Goal: Task Accomplishment & Management: Manage account settings

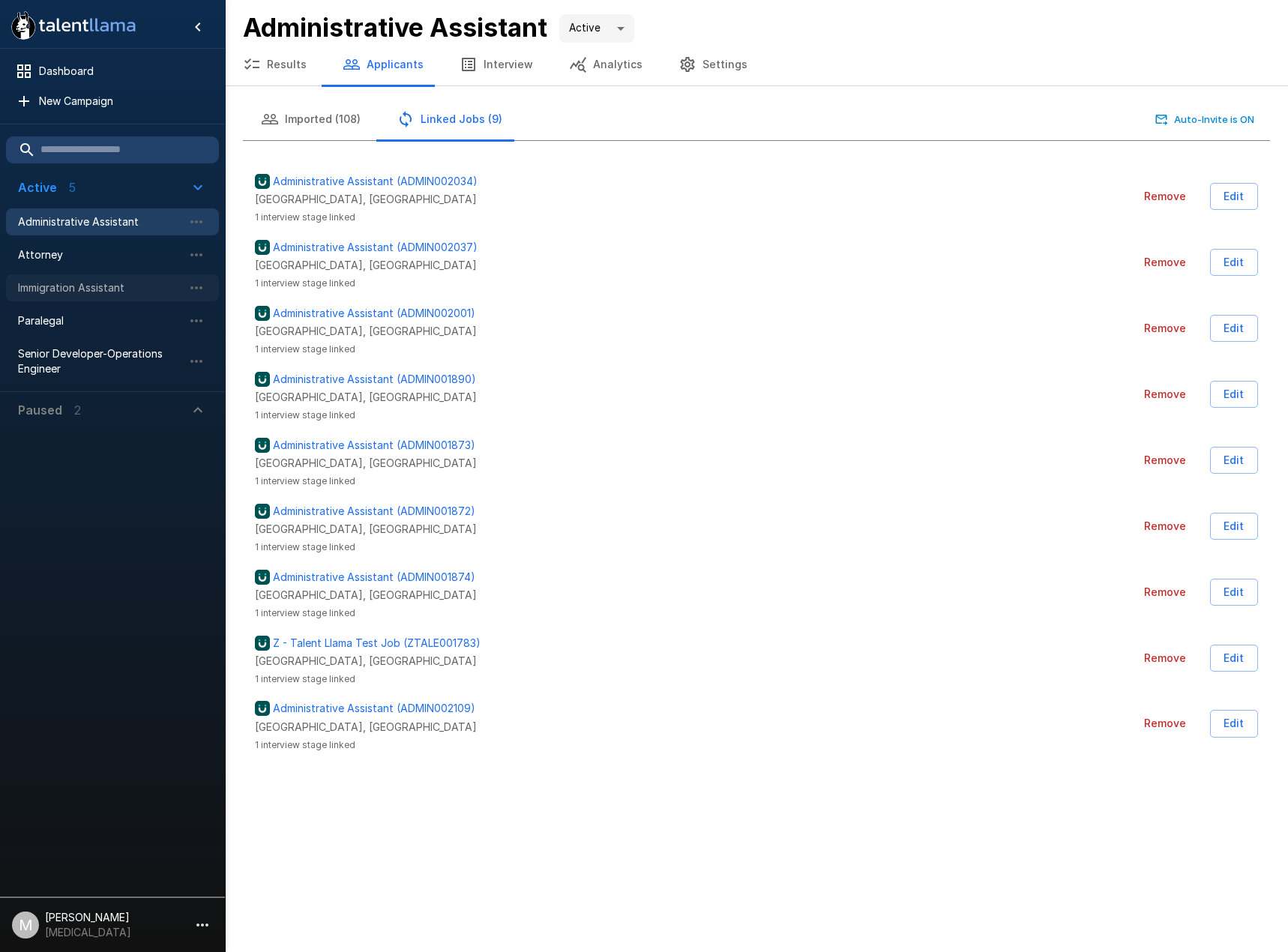
click at [26, 295] on span "Immigration Assistant" at bounding box center [100, 288] width 165 height 15
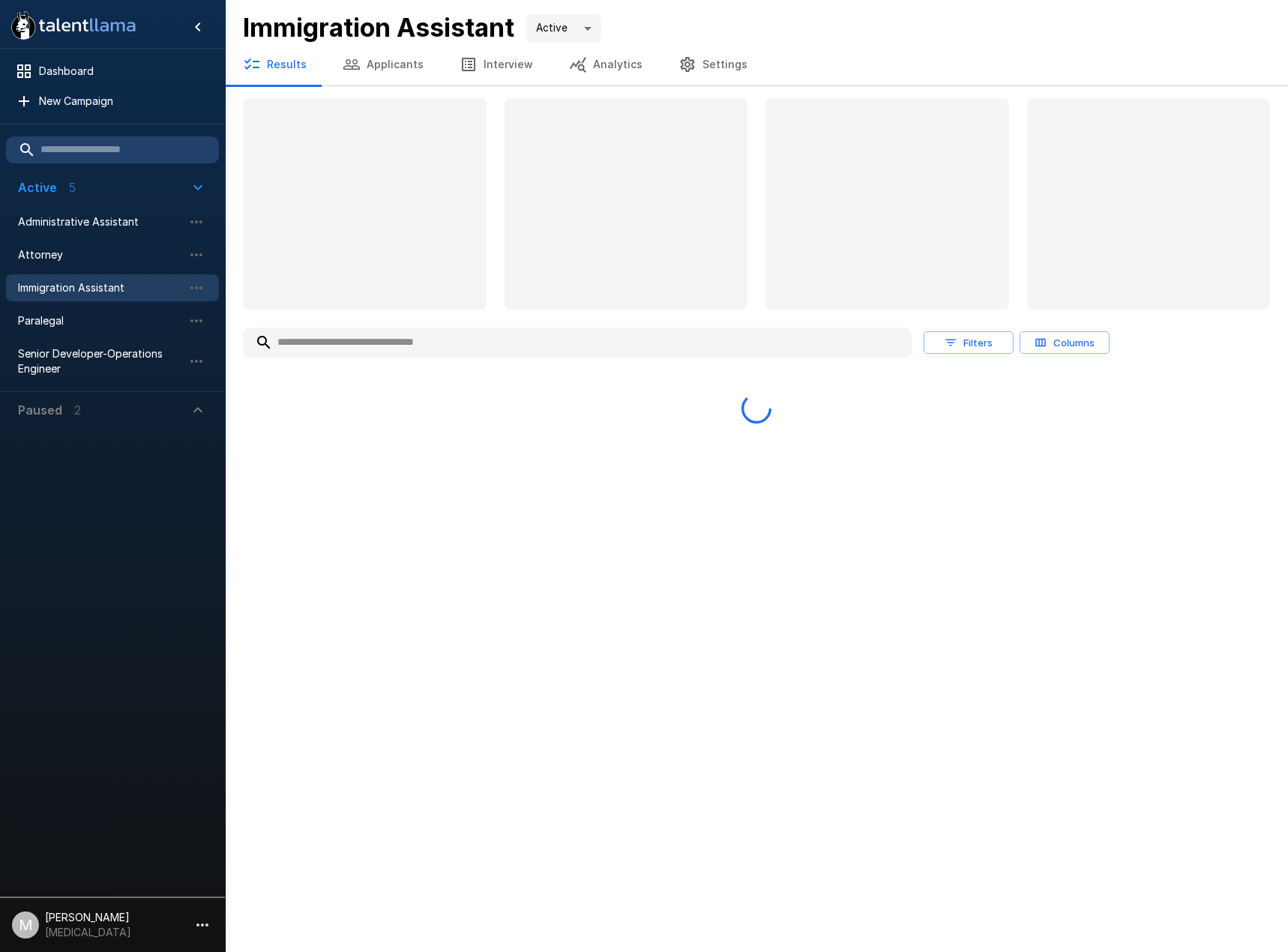
click at [396, 341] on input "text" at bounding box center [577, 343] width 669 height 27
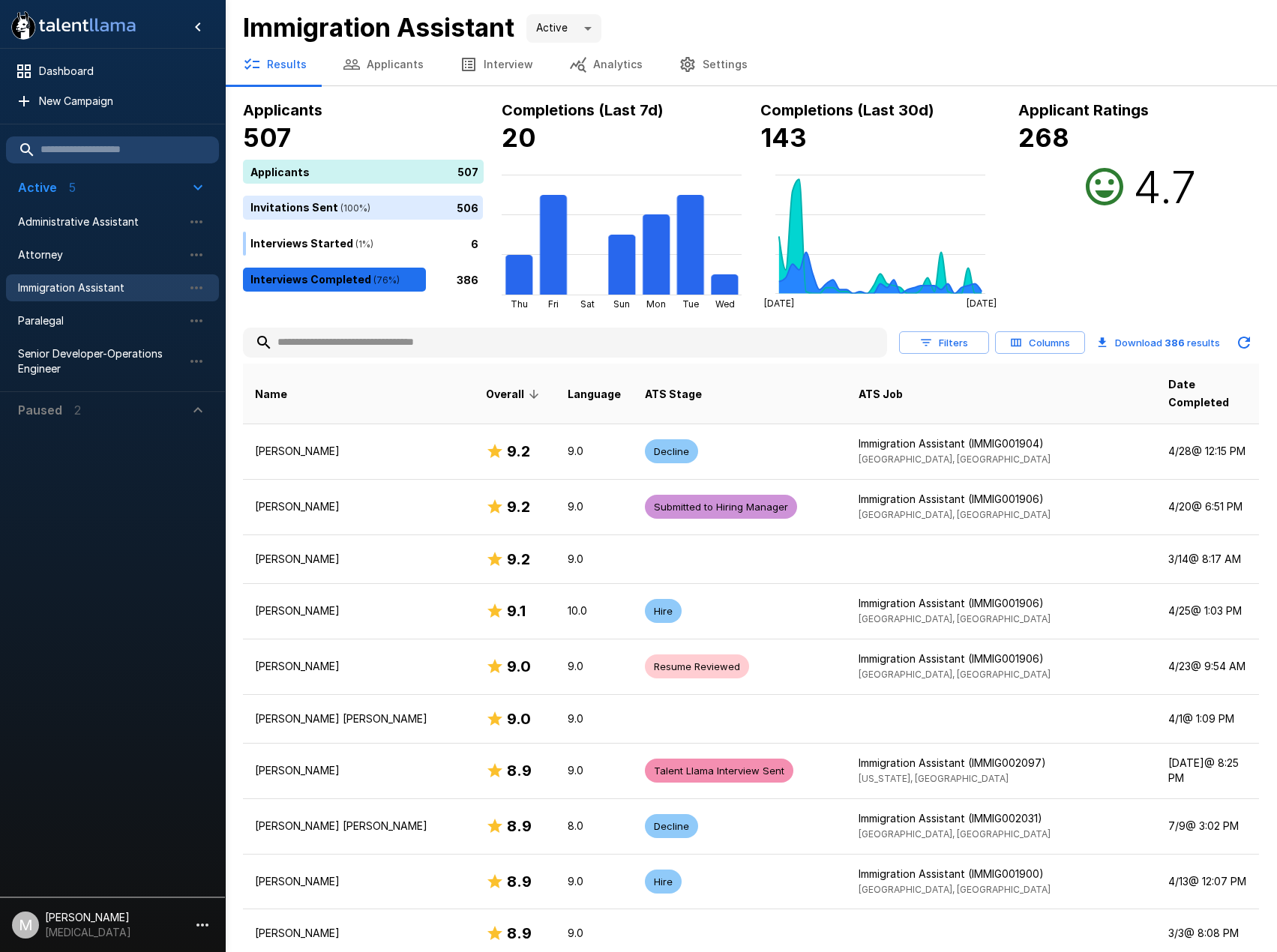
click at [274, 337] on input "text" at bounding box center [564, 343] width 644 height 27
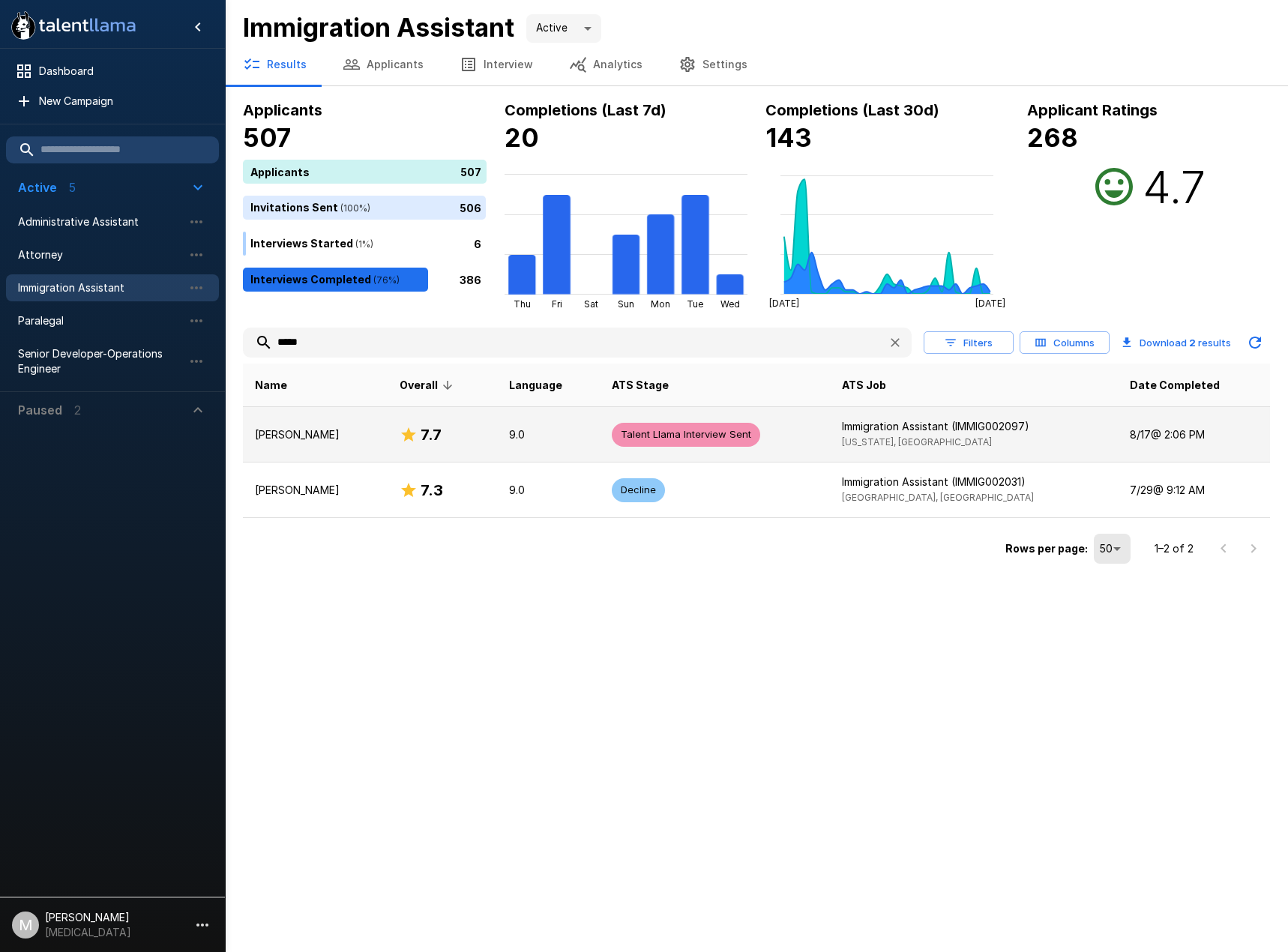
type input "*****"
click at [318, 454] on td "[PERSON_NAME]" at bounding box center [315, 435] width 145 height 55
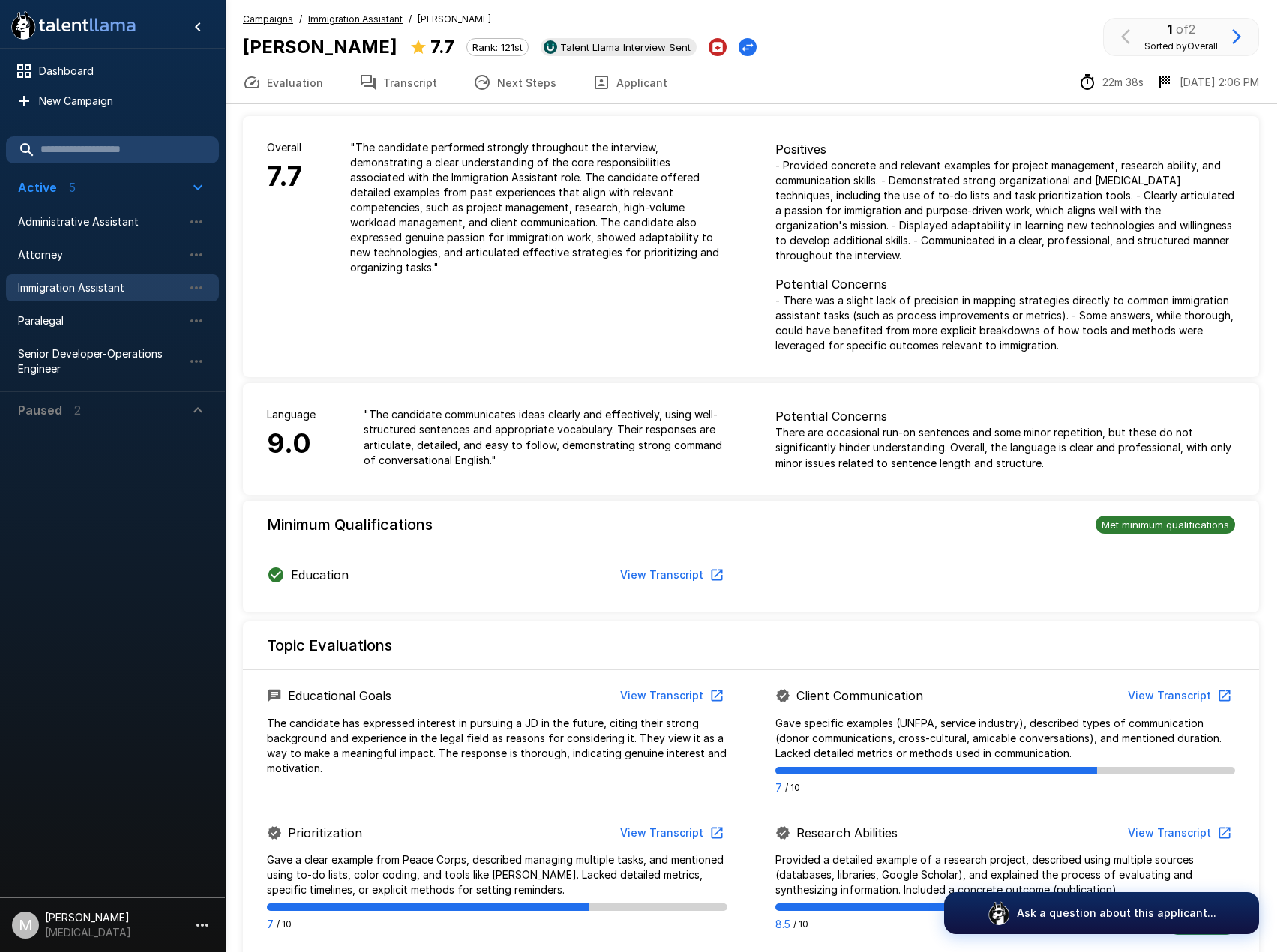
click at [473, 79] on icon "button" at bounding box center [482, 82] width 18 height 18
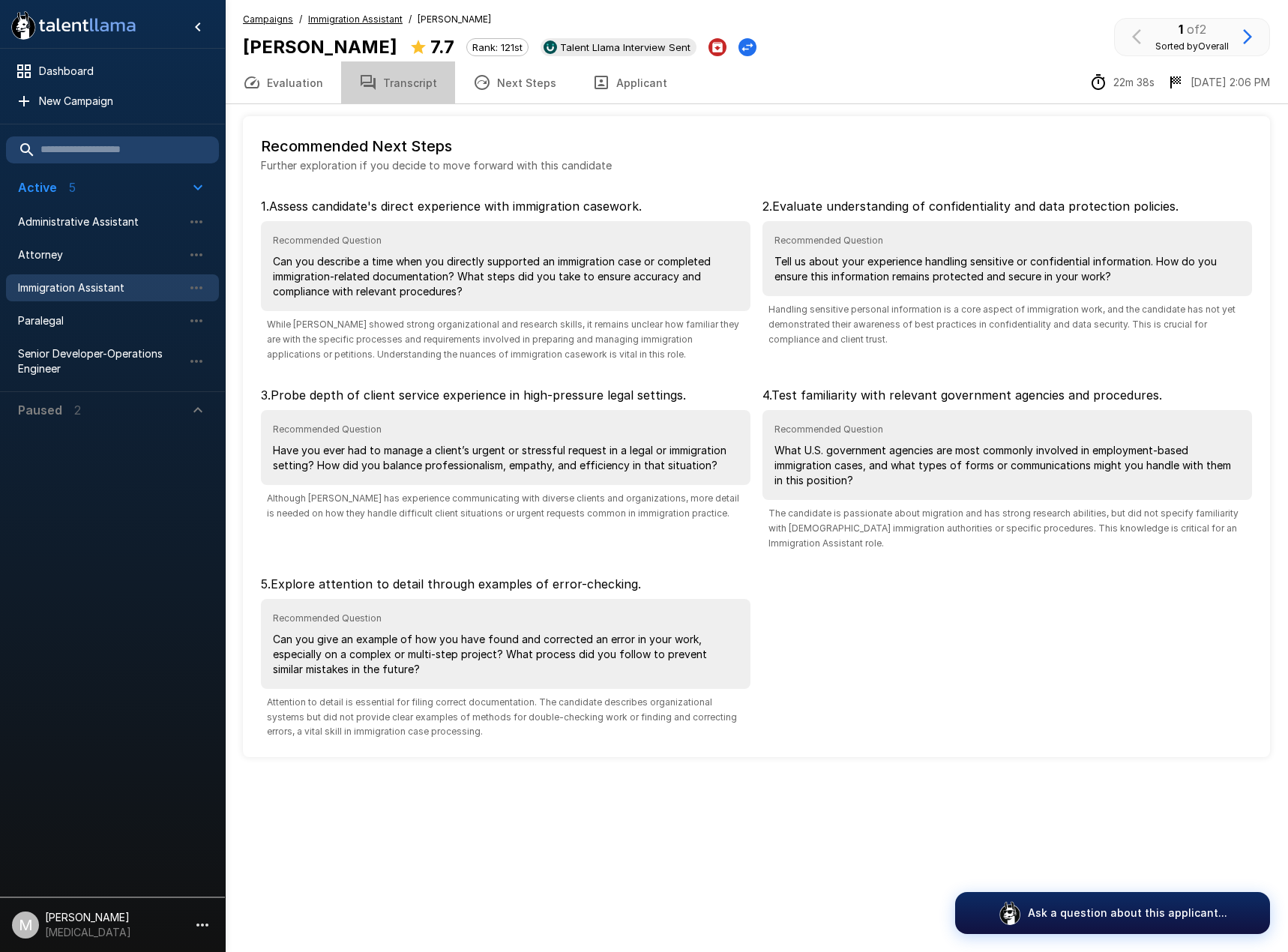
click at [422, 83] on button "Transcript" at bounding box center [398, 82] width 114 height 42
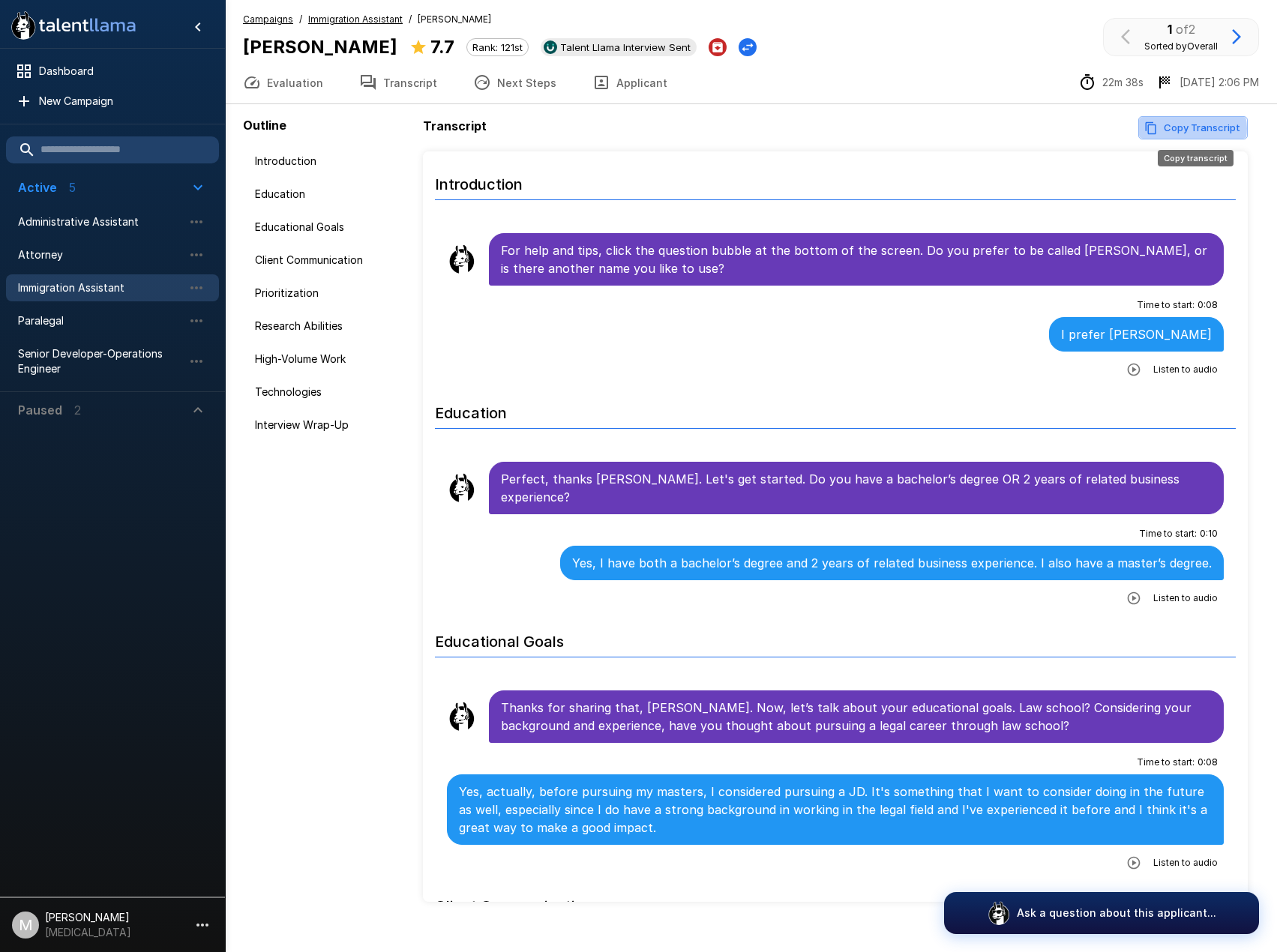
click at [1193, 128] on button "Copy Transcript" at bounding box center [1193, 127] width 110 height 23
drag, startPoint x: 699, startPoint y: 80, endPoint x: 658, endPoint y: 79, distance: 41.0
click at [689, 83] on div "Evaluation Transcript Next Steps Applicant 22m 38s [DATE] 2:06 PM" at bounding box center [750, 83] width 1052 height 43
click at [636, 75] on button "Applicant" at bounding box center [630, 82] width 111 height 42
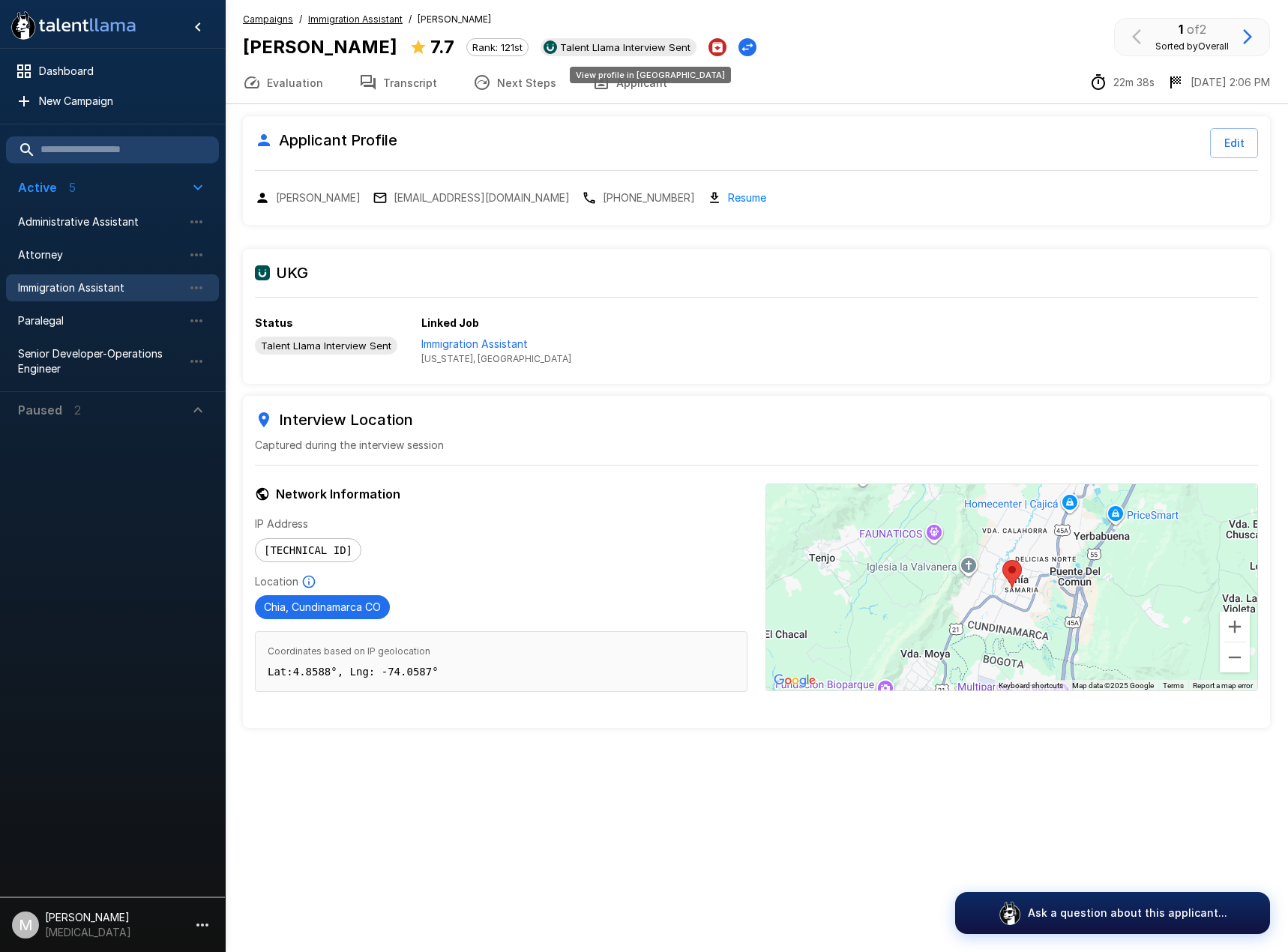
click at [616, 79] on div "View profile in [GEOGRAPHIC_DATA]" at bounding box center [650, 75] width 161 height 17
click at [618, 91] on button "Applicant" at bounding box center [629, 82] width 111 height 42
click at [728, 193] on link "Resume" at bounding box center [747, 198] width 39 height 17
click at [1234, 660] on button "Zoom out" at bounding box center [1234, 657] width 30 height 30
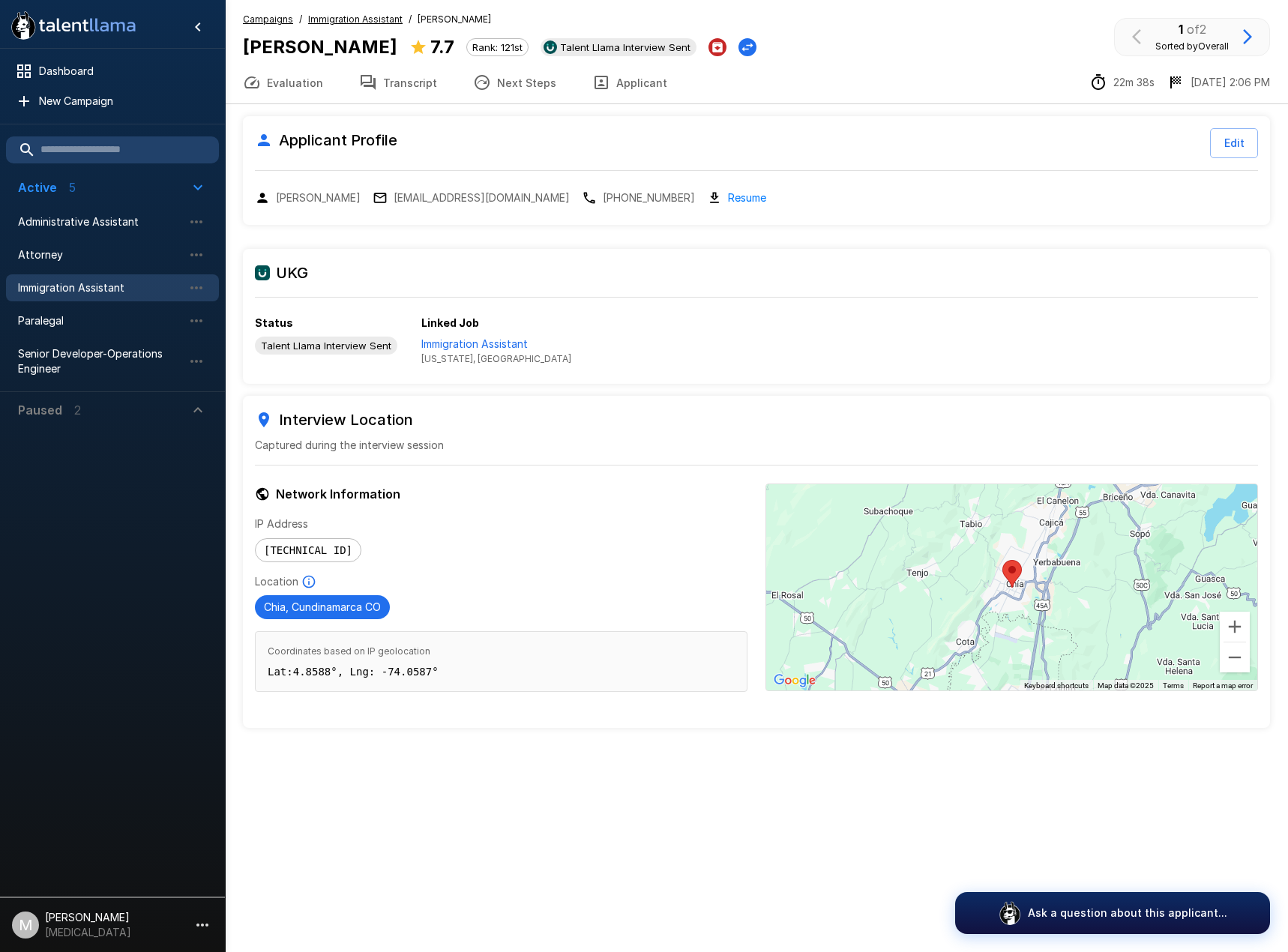
click at [1234, 660] on button "Zoom out" at bounding box center [1234, 657] width 30 height 30
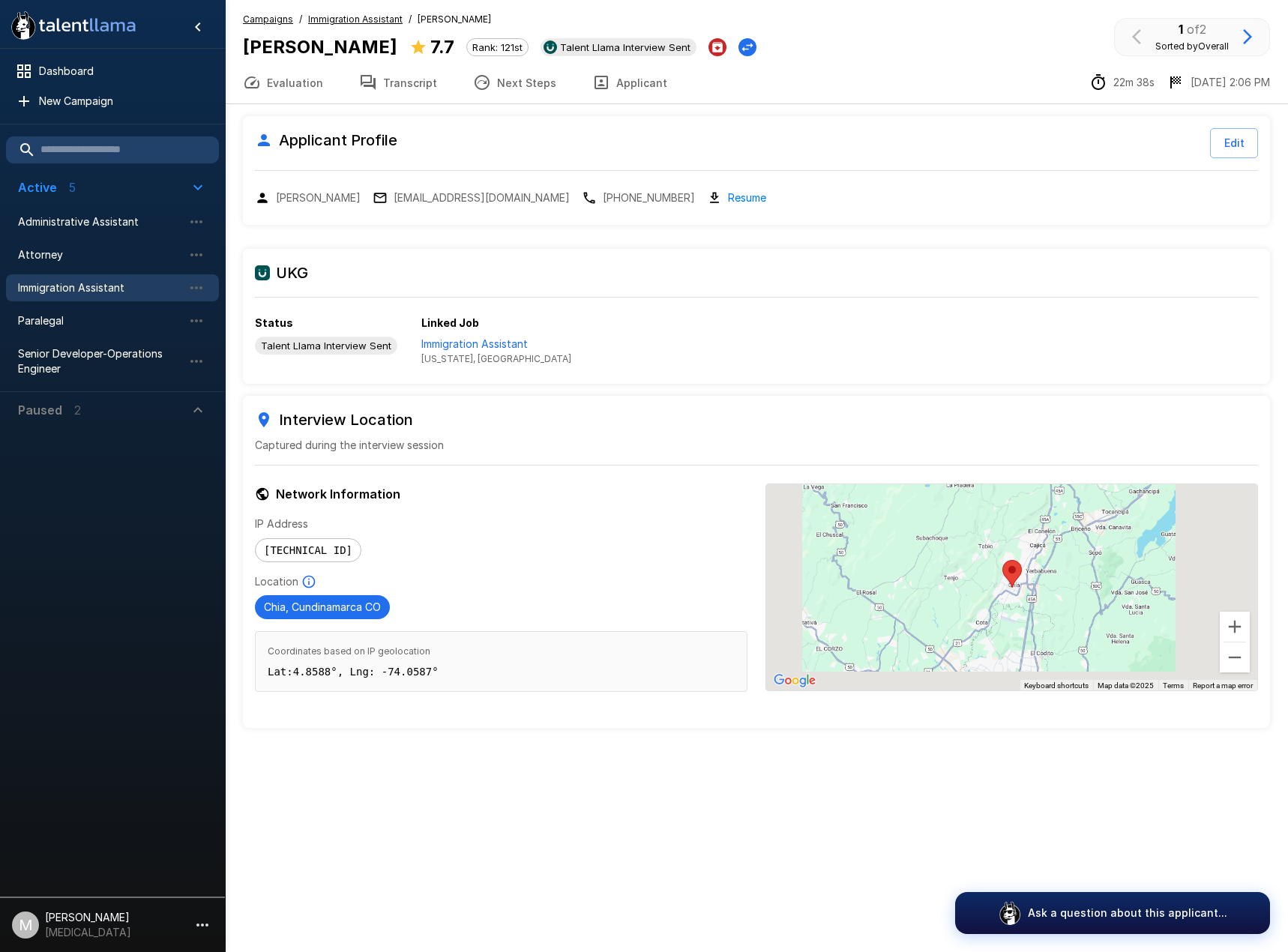
click at [1234, 660] on button "Zoom out" at bounding box center [1234, 657] width 30 height 30
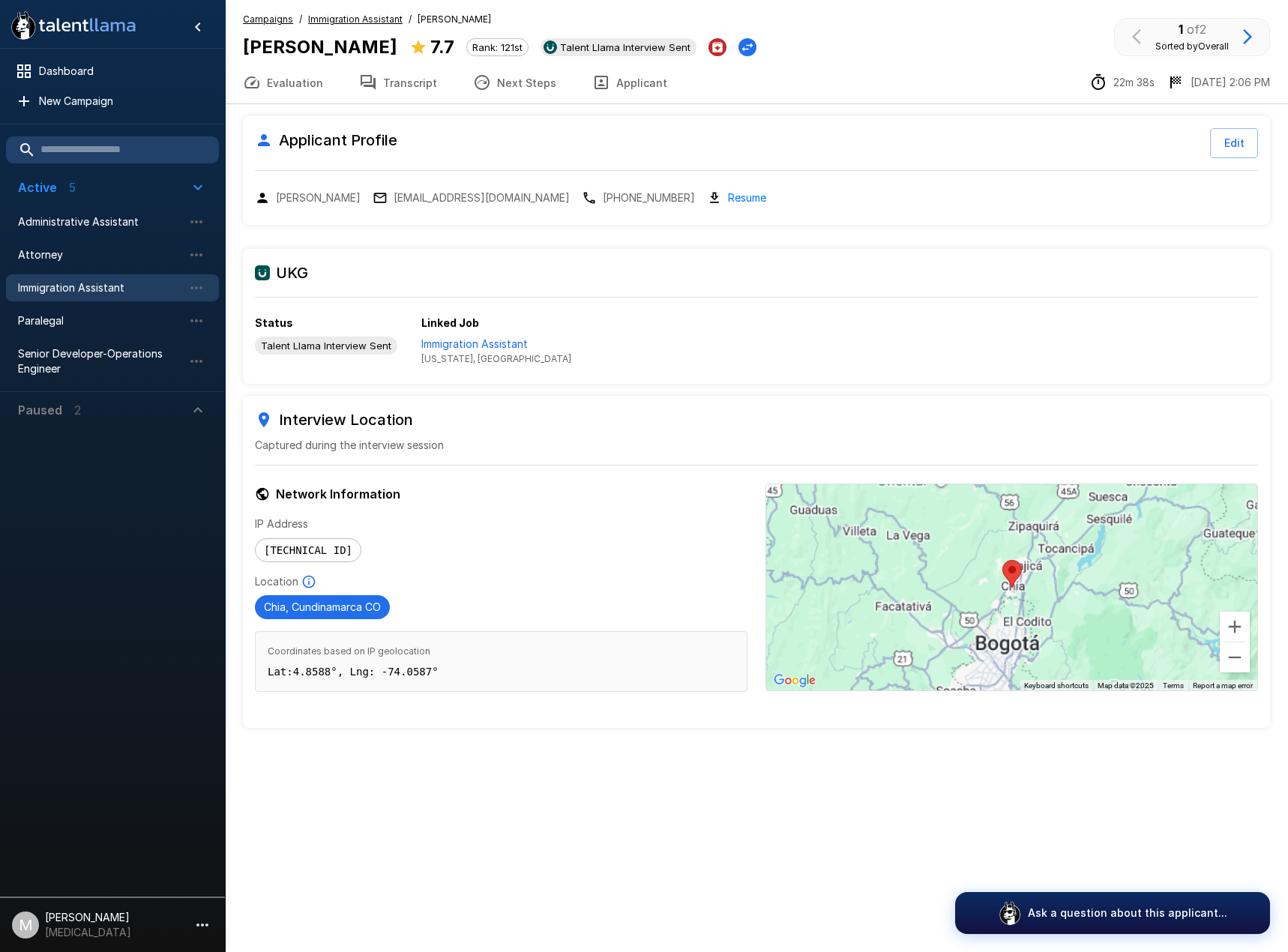
click at [1234, 660] on button "Zoom out" at bounding box center [1234, 657] width 30 height 30
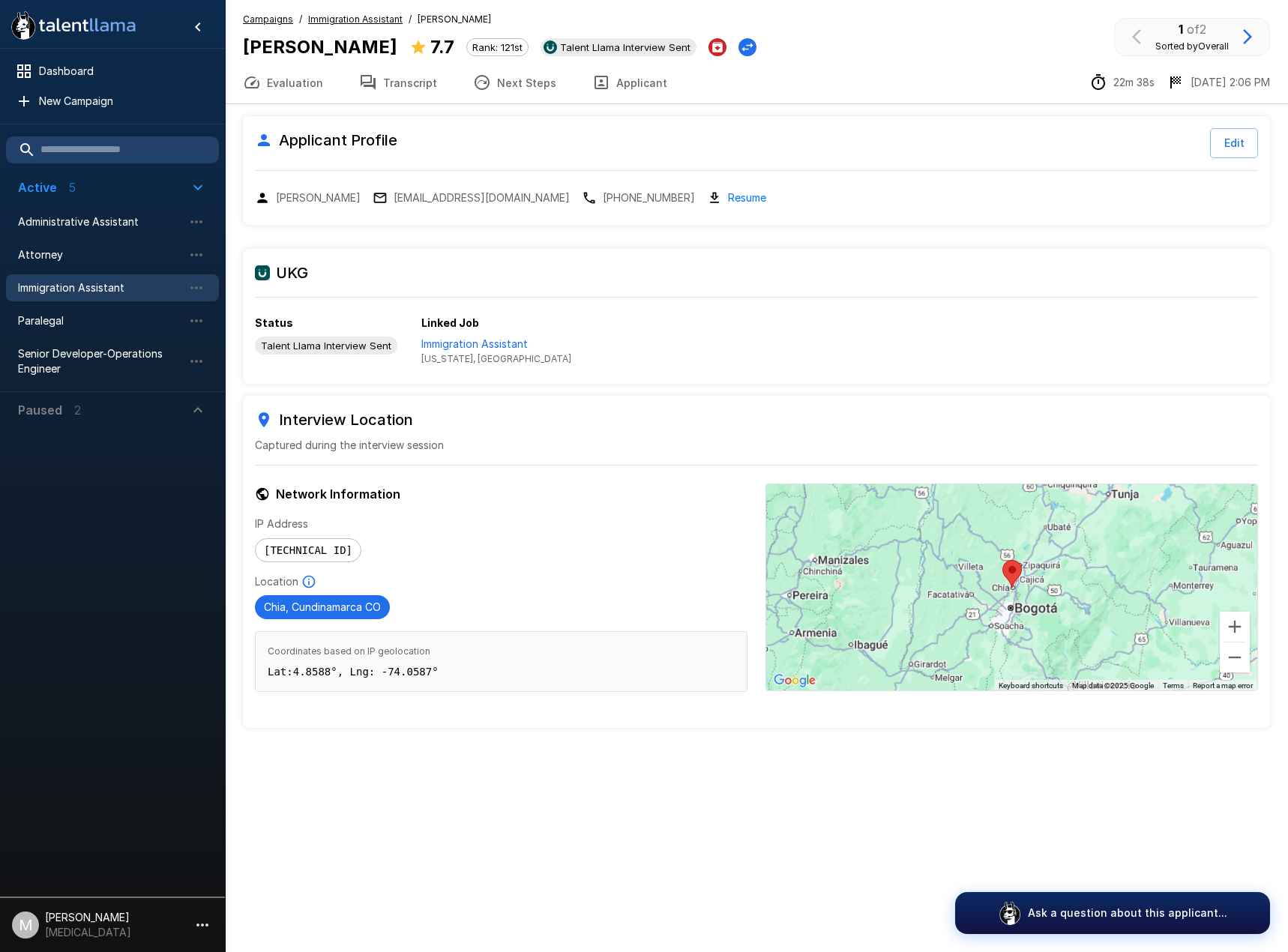
click at [1234, 660] on button "Zoom out" at bounding box center [1234, 657] width 30 height 30
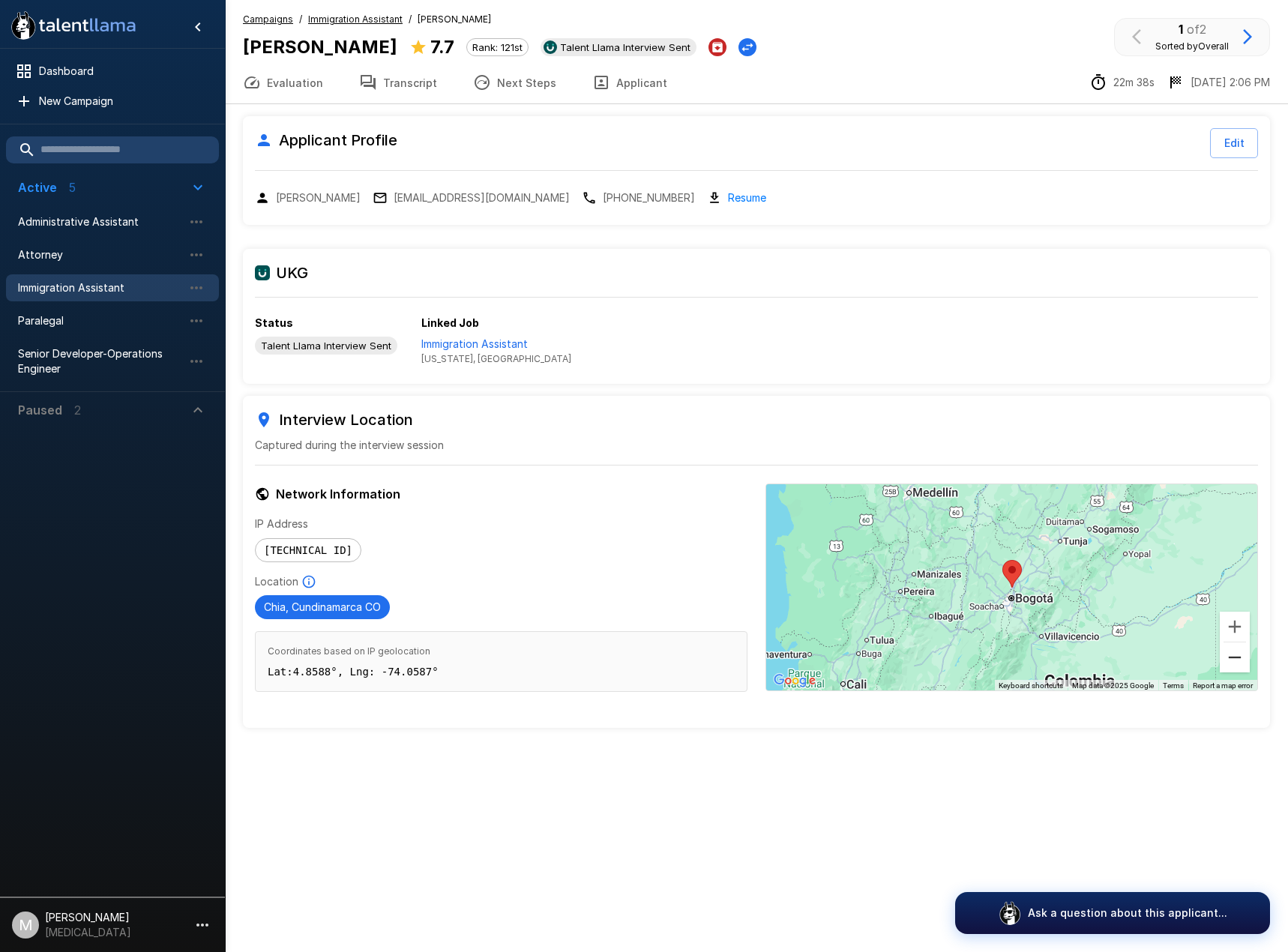
click at [1234, 660] on button "Zoom out" at bounding box center [1234, 657] width 30 height 30
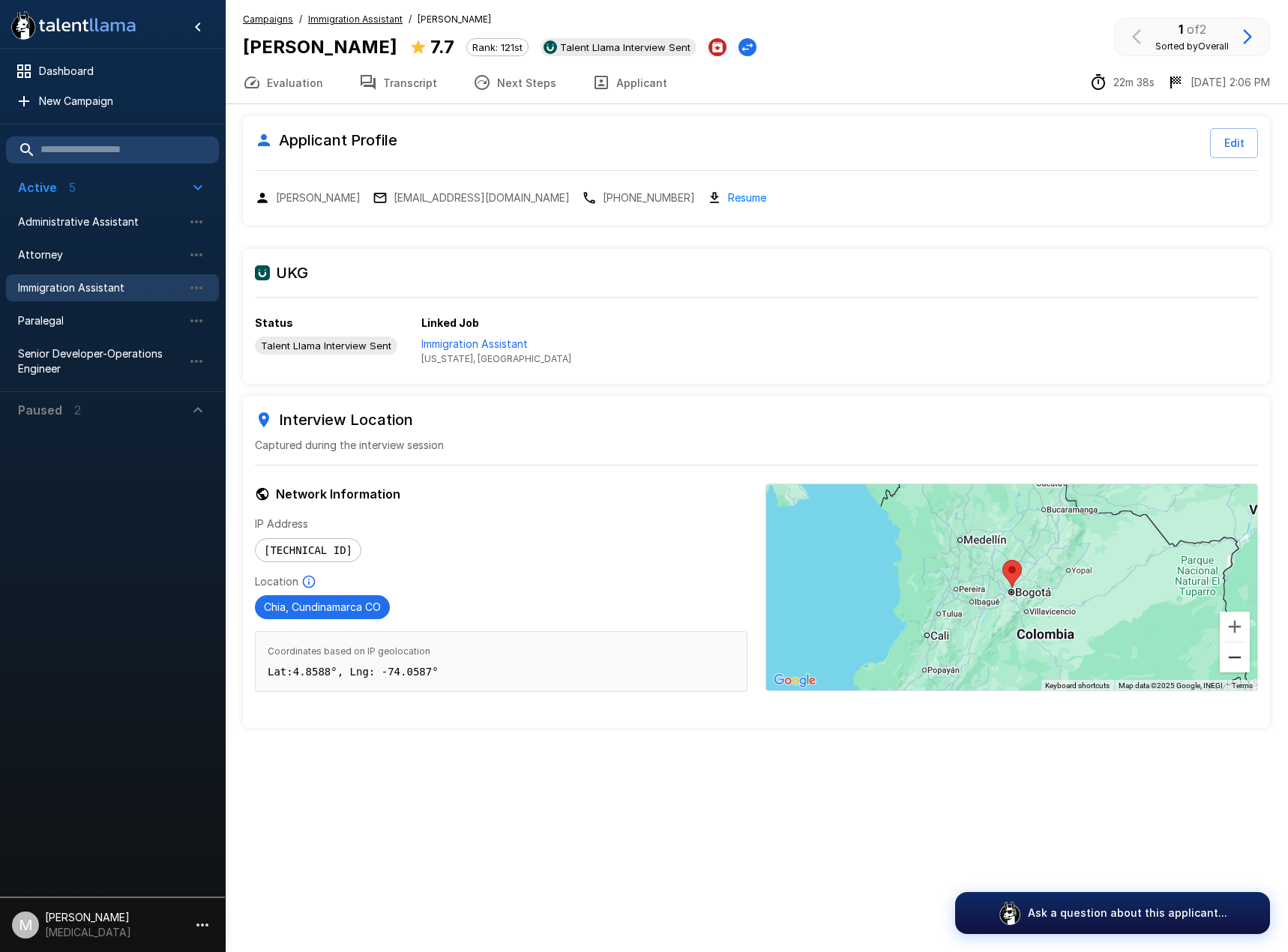
click at [1233, 660] on button "Zoom out" at bounding box center [1234, 657] width 30 height 30
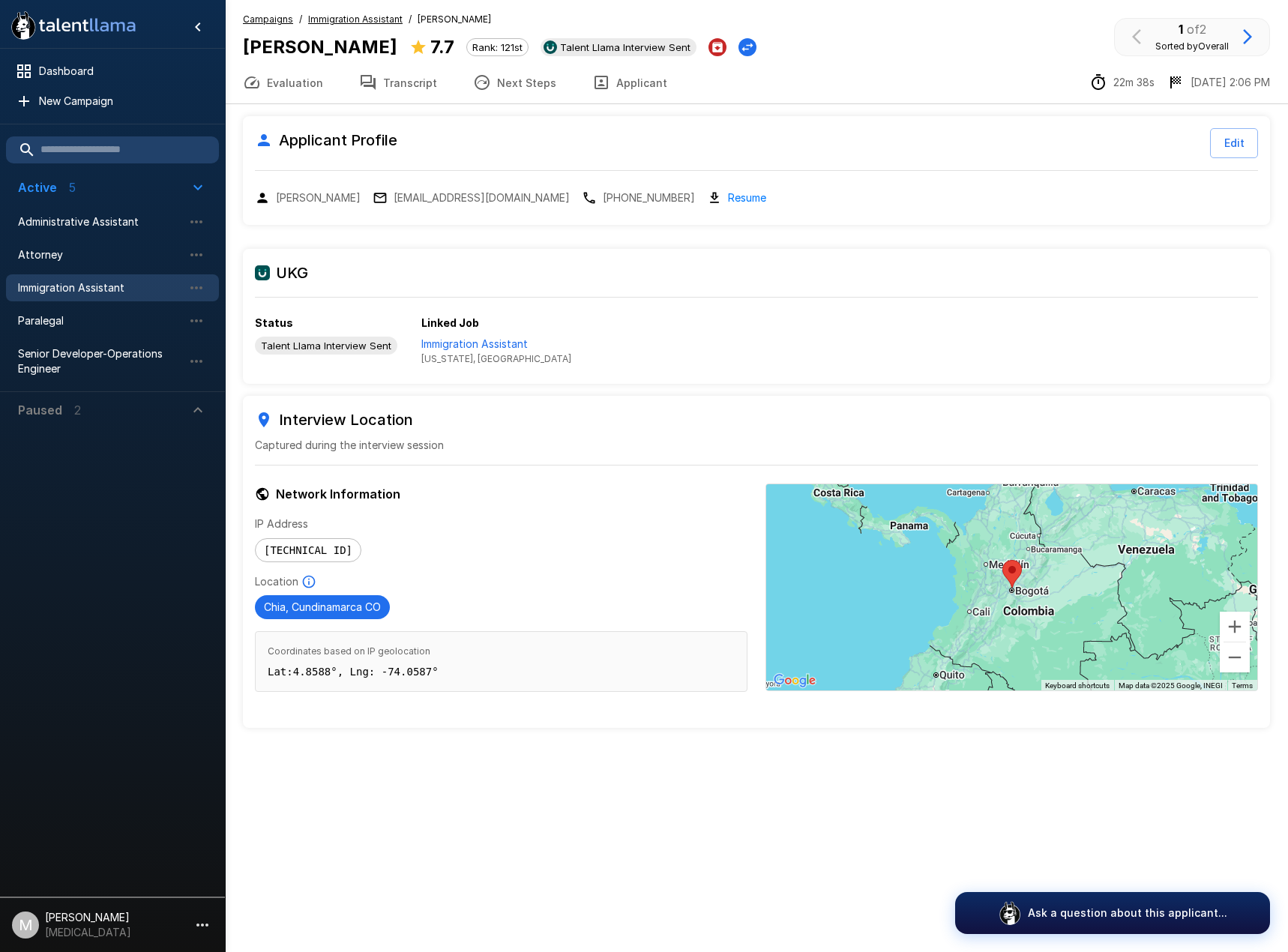
click at [306, 102] on button "Evaluation" at bounding box center [282, 82] width 116 height 42
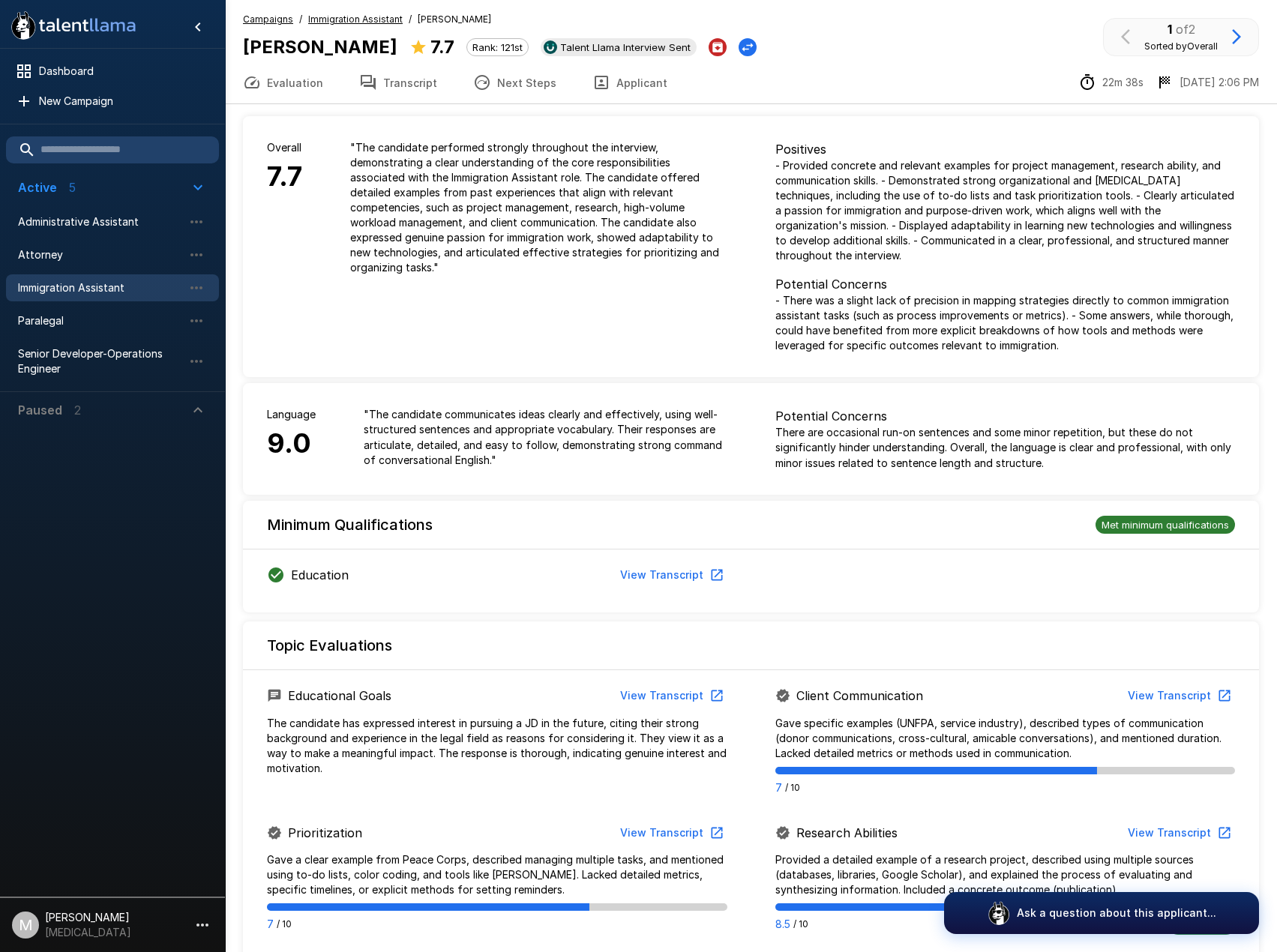
click at [306, 96] on button "Evaluation" at bounding box center [282, 82] width 116 height 42
click at [621, 63] on button "Applicant" at bounding box center [630, 82] width 111 height 42
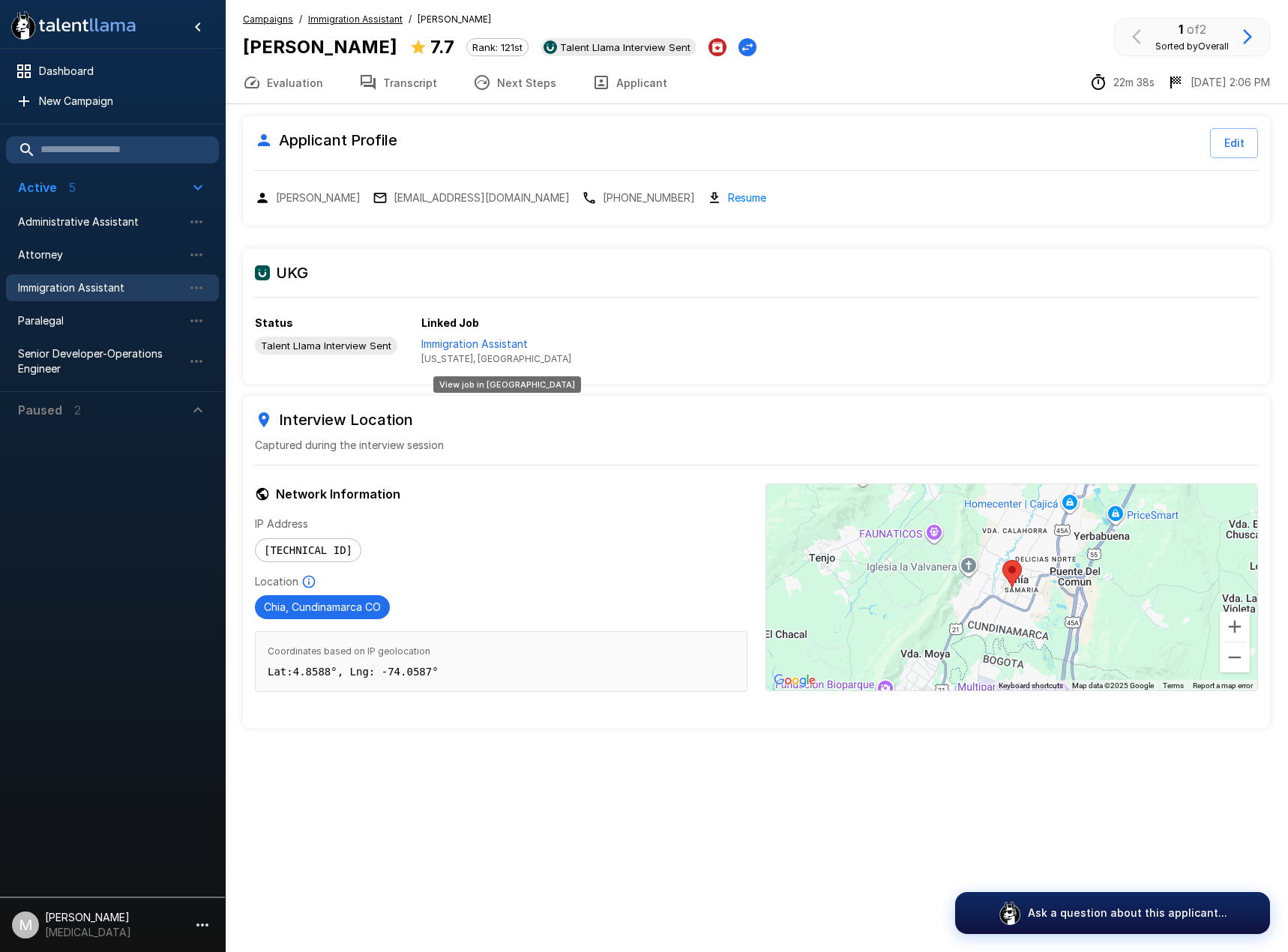
click at [476, 345] on p "Immigration Assistant" at bounding box center [496, 344] width 150 height 15
click at [410, 87] on button "Transcript" at bounding box center [398, 82] width 114 height 42
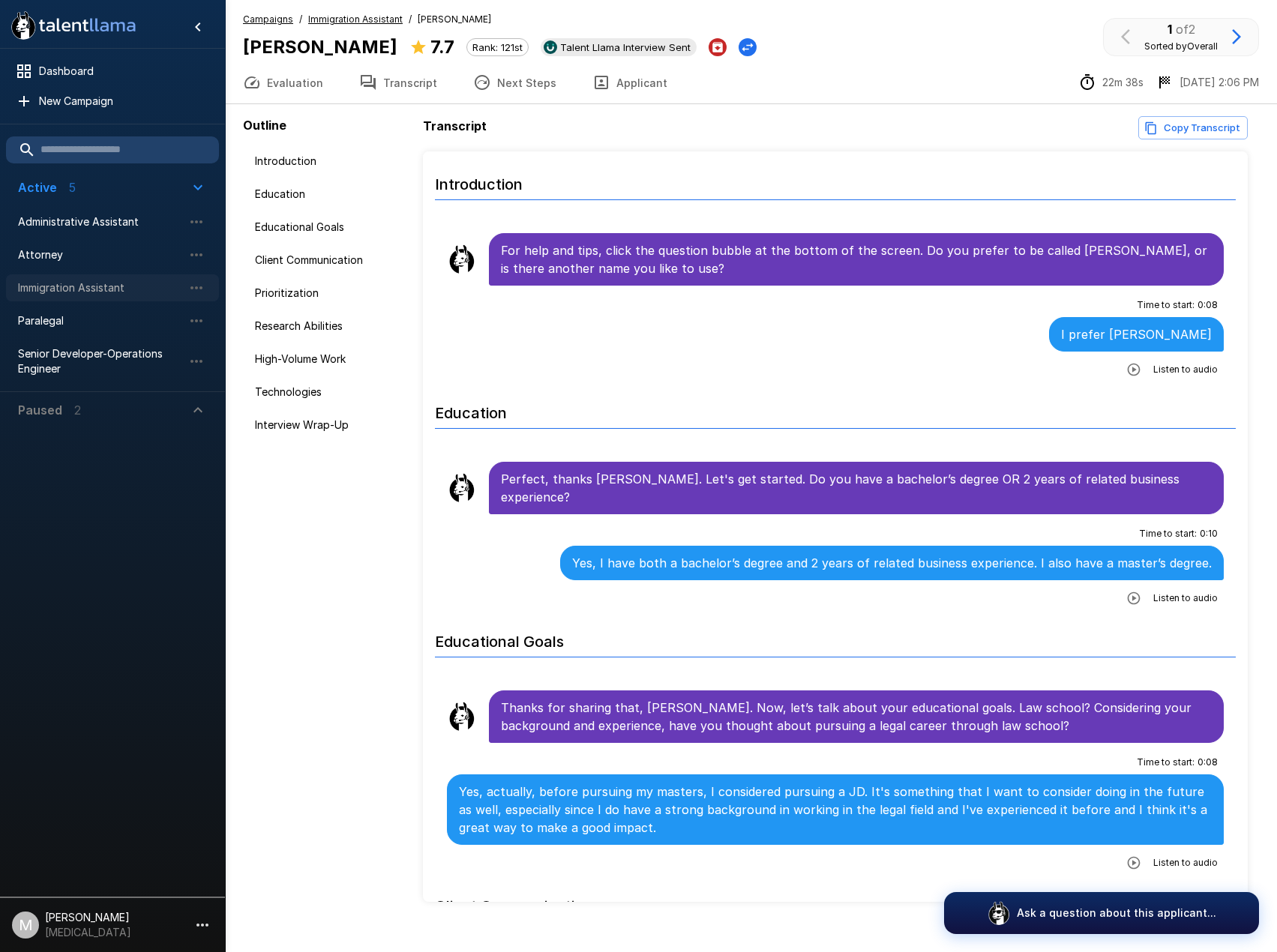
click at [136, 286] on span "Immigration Assistant" at bounding box center [100, 288] width 165 height 15
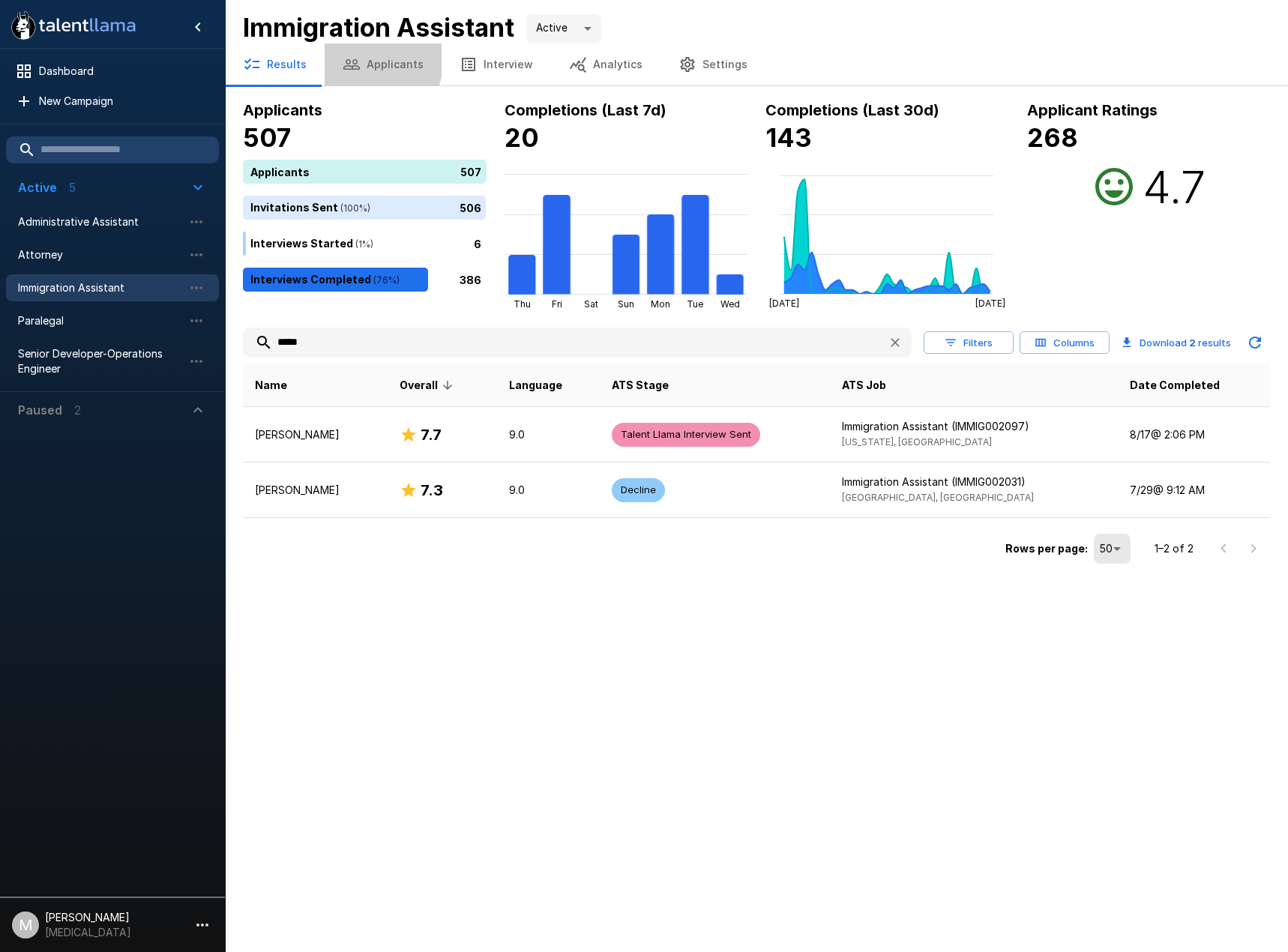
click at [343, 55] on icon "button" at bounding box center [351, 64] width 18 height 18
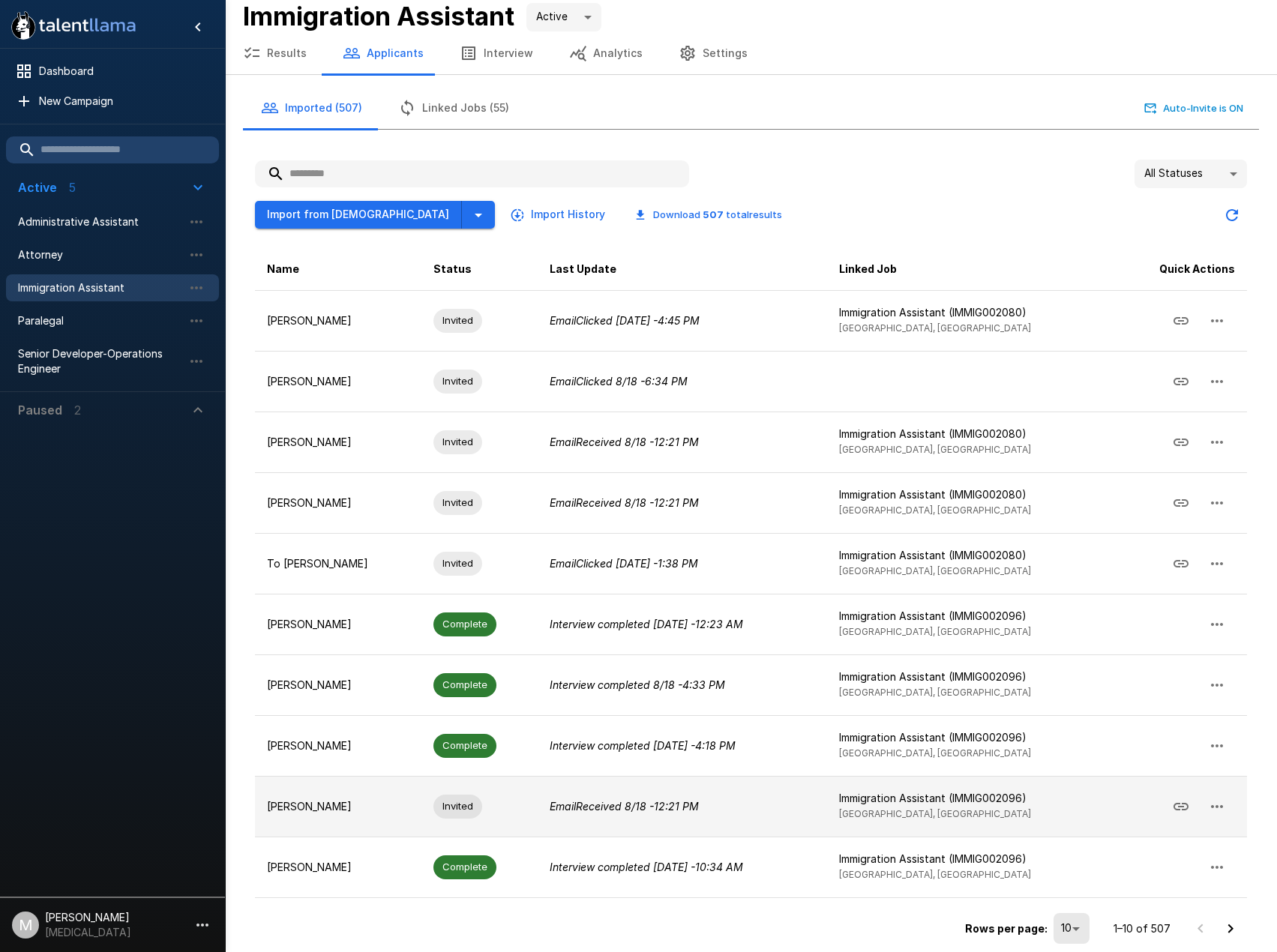
scroll to position [20, 0]
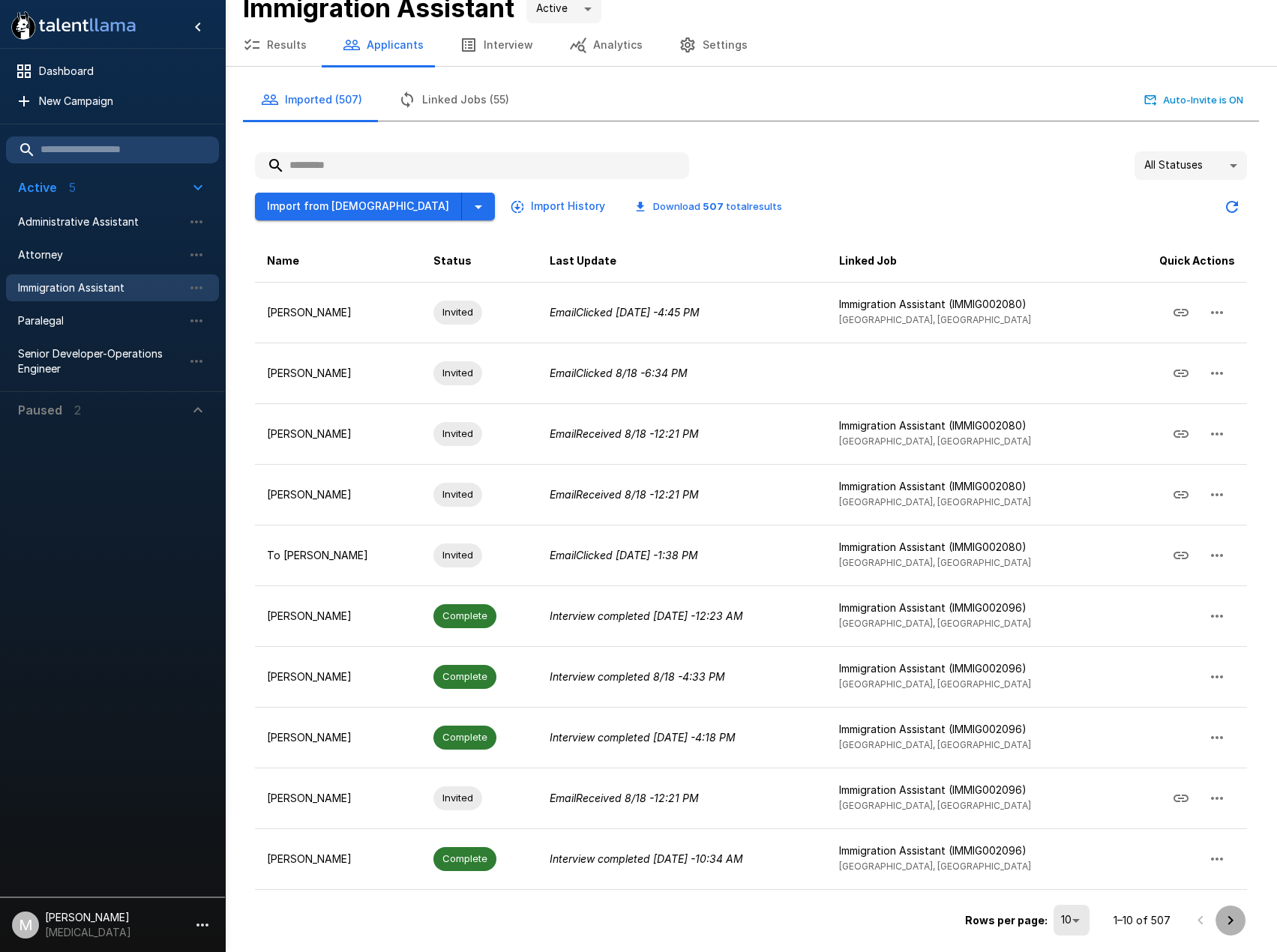
click at [1235, 922] on icon "Go to next page" at bounding box center [1230, 920] width 18 height 18
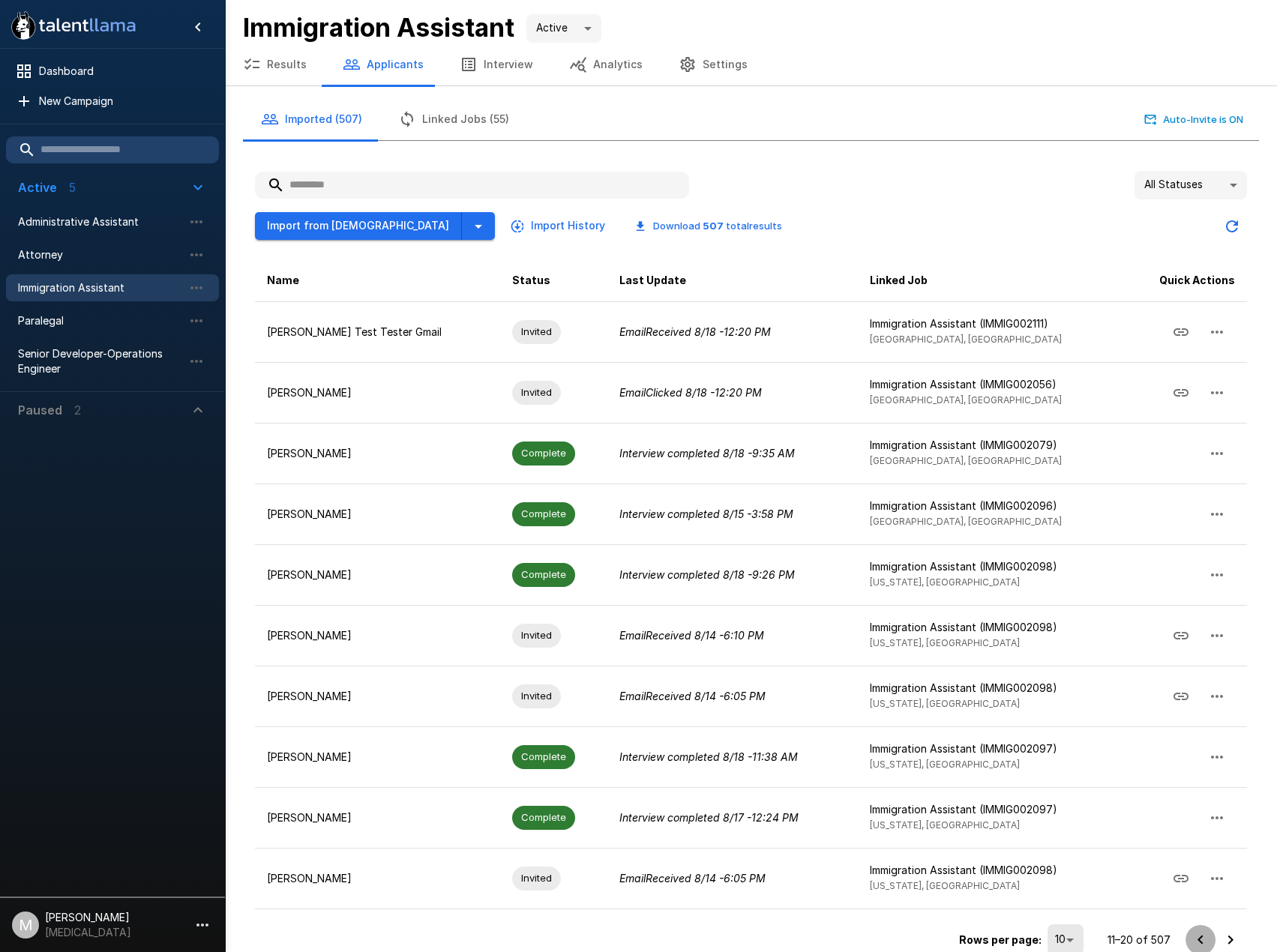
click at [1197, 937] on icon "Go to previous page" at bounding box center [1201, 940] width 18 height 18
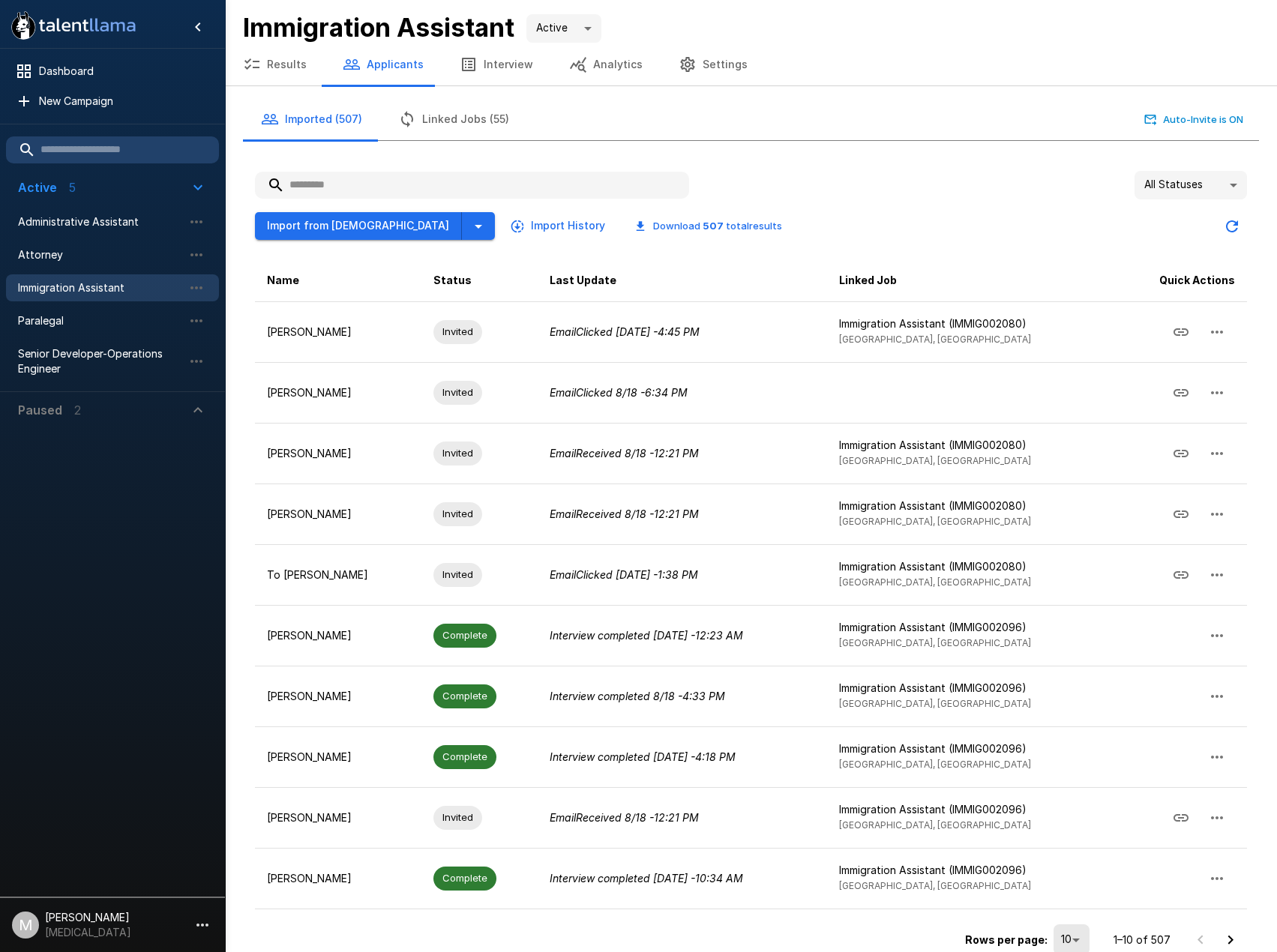
click at [1197, 937] on div at bounding box center [1216, 940] width 60 height 30
click at [1220, 930] on button "Go to next page" at bounding box center [1230, 940] width 30 height 30
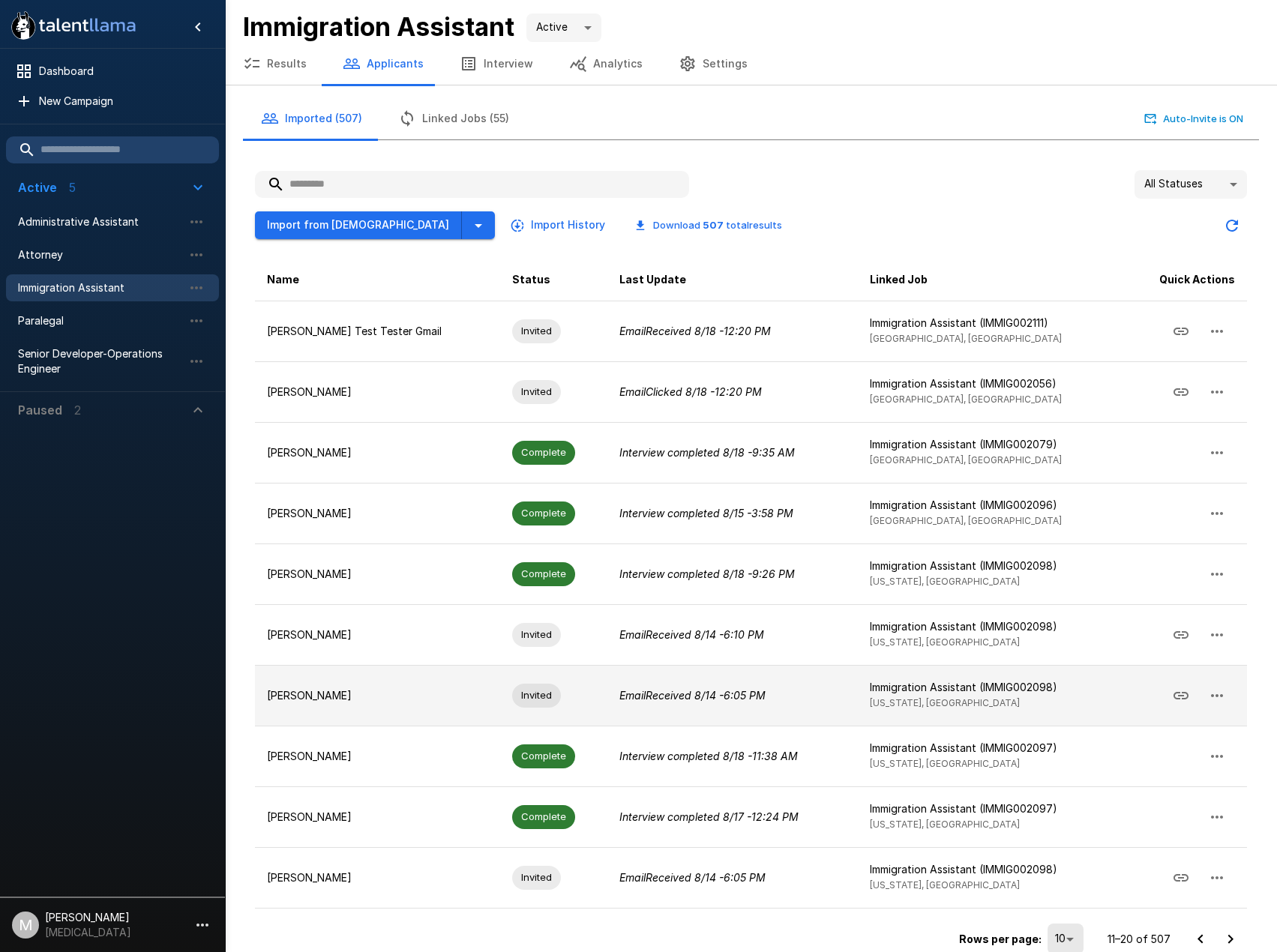
scroll to position [20, 0]
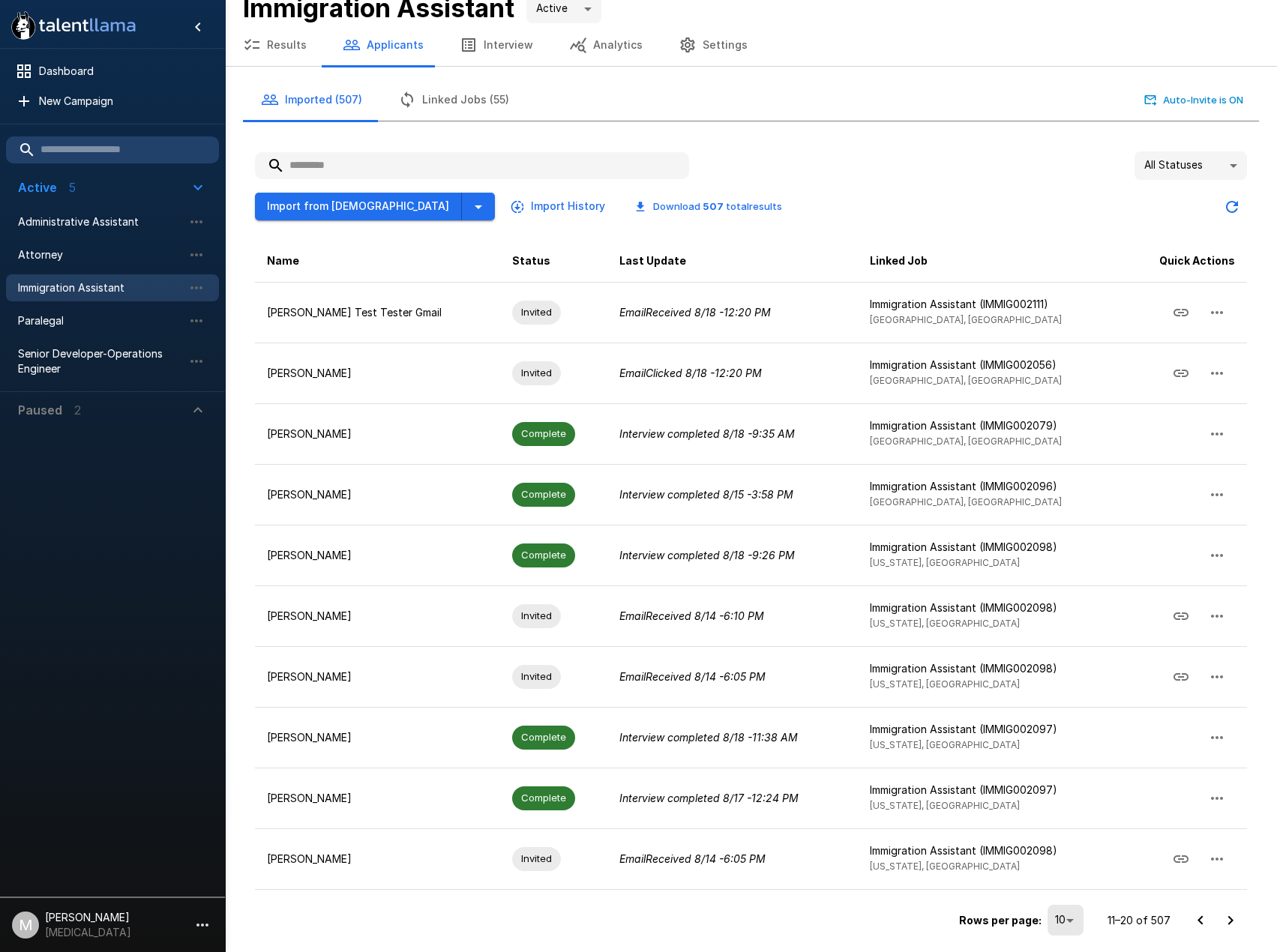
click at [1230, 909] on button "Go to next page" at bounding box center [1230, 920] width 30 height 30
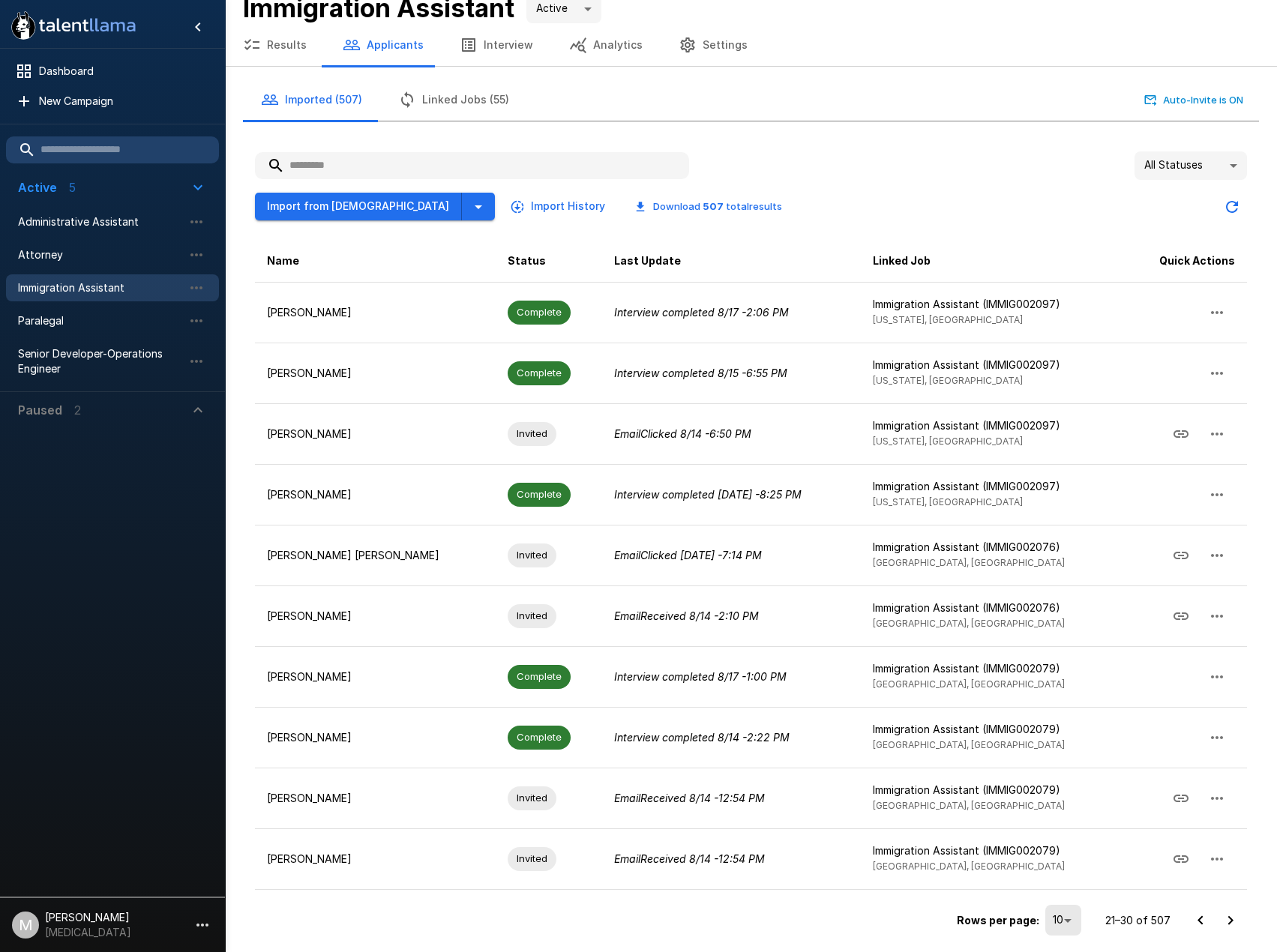
click at [1194, 920] on icon "Go to previous page" at bounding box center [1201, 920] width 18 height 18
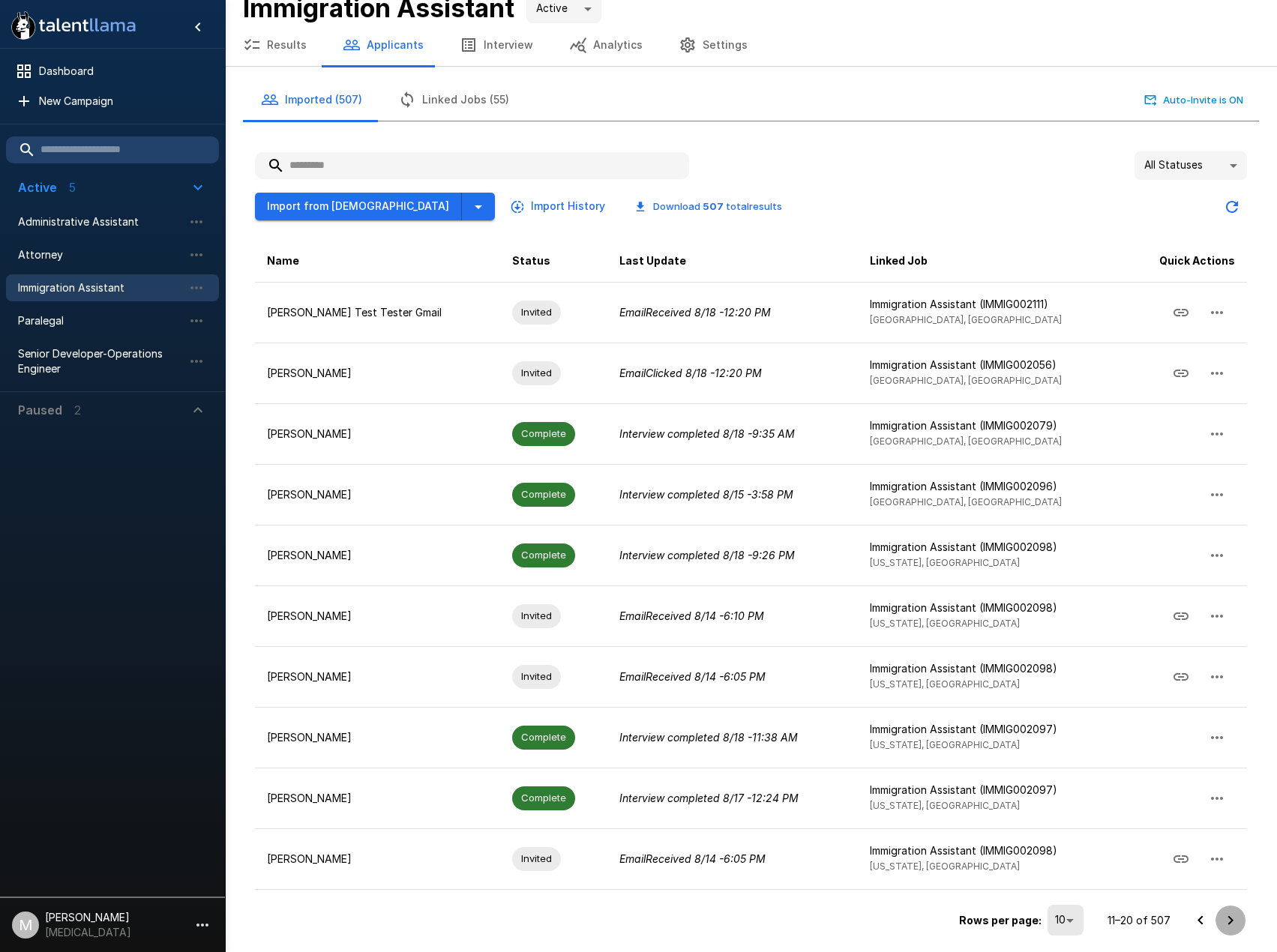
click at [1234, 927] on icon "Go to next page" at bounding box center [1230, 920] width 18 height 18
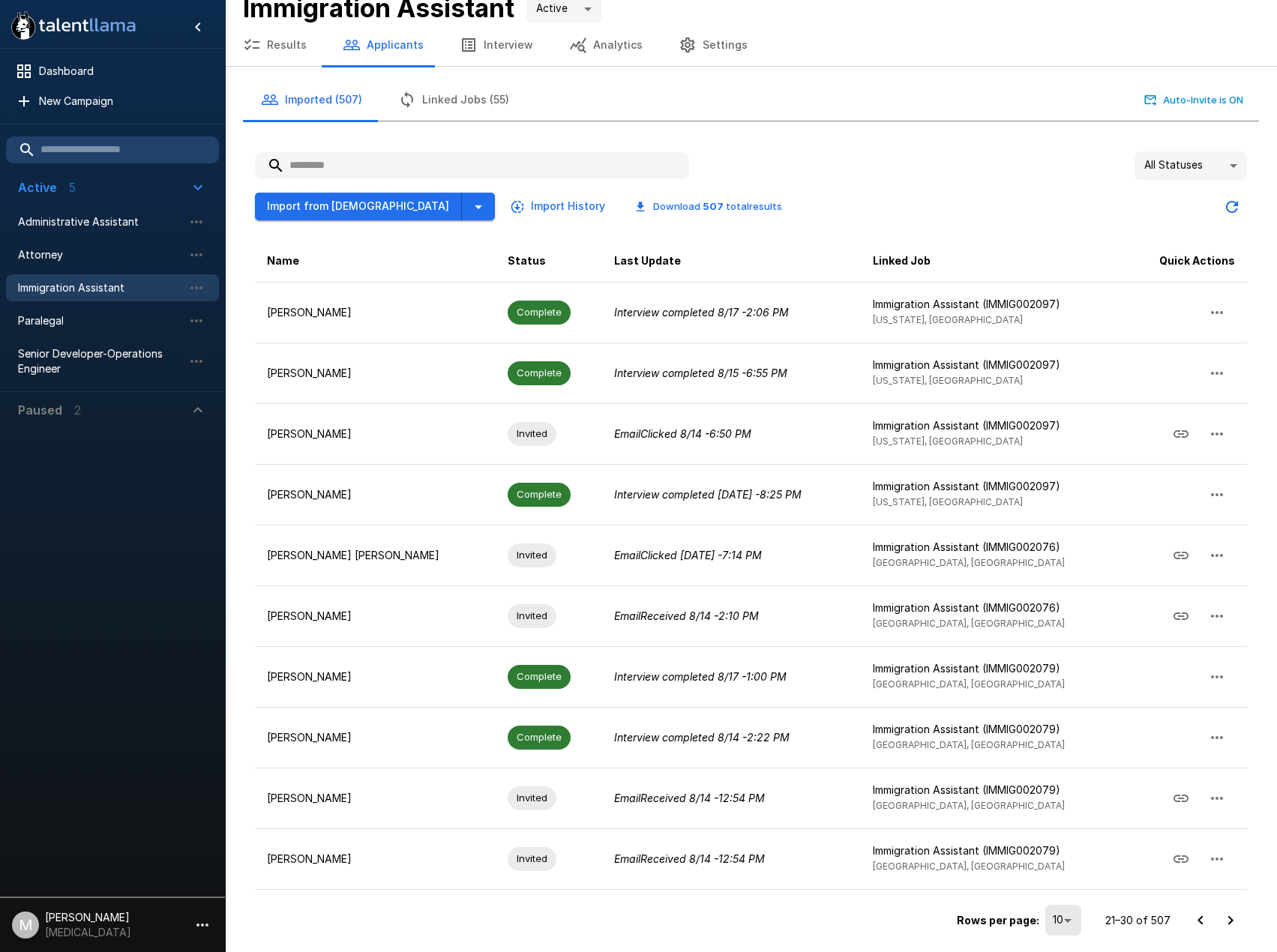
click at [1193, 923] on icon "Go to previous page" at bounding box center [1201, 920] width 18 height 18
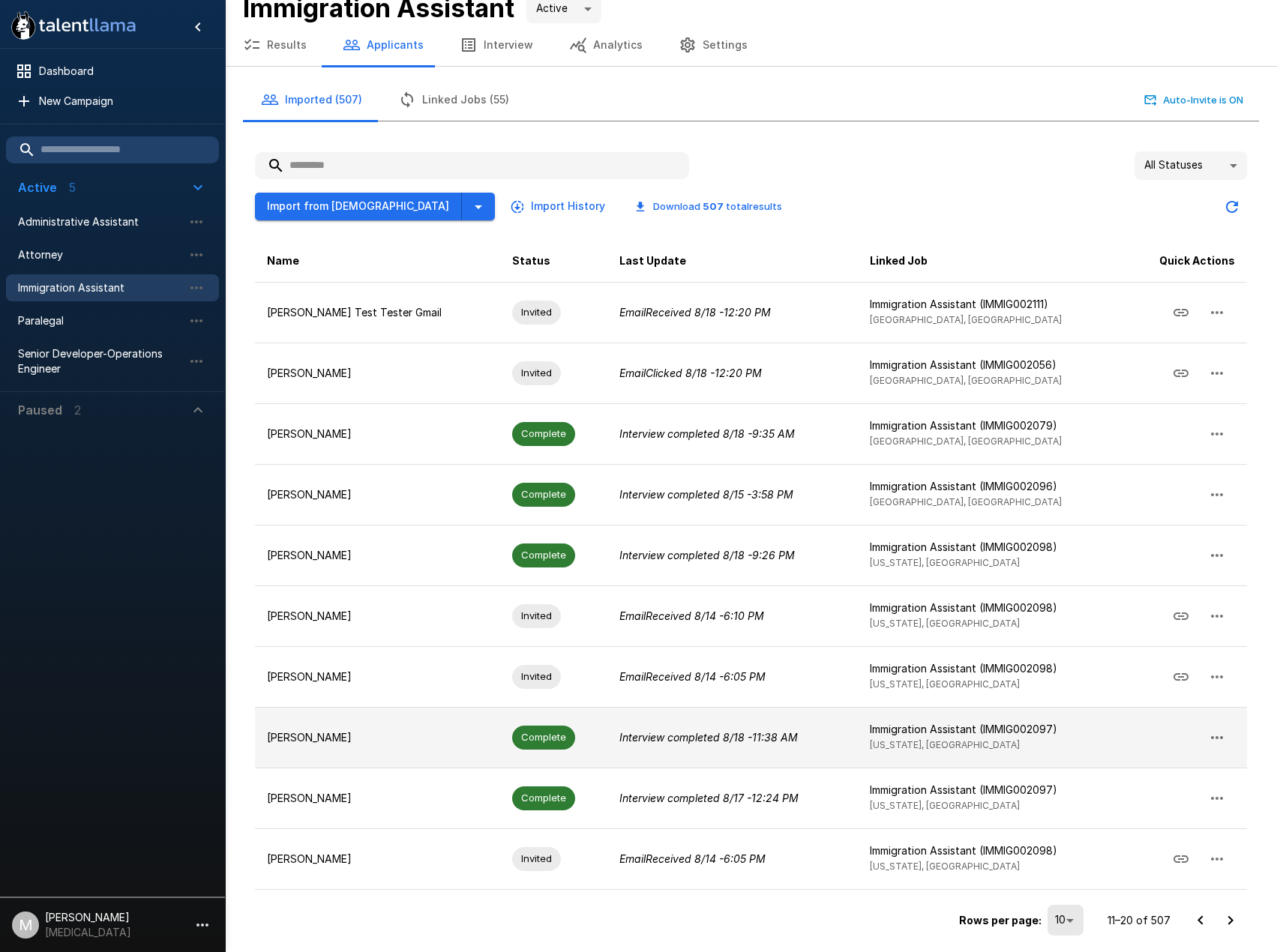
click at [512, 726] on span "Complete" at bounding box center [544, 738] width 63 height 24
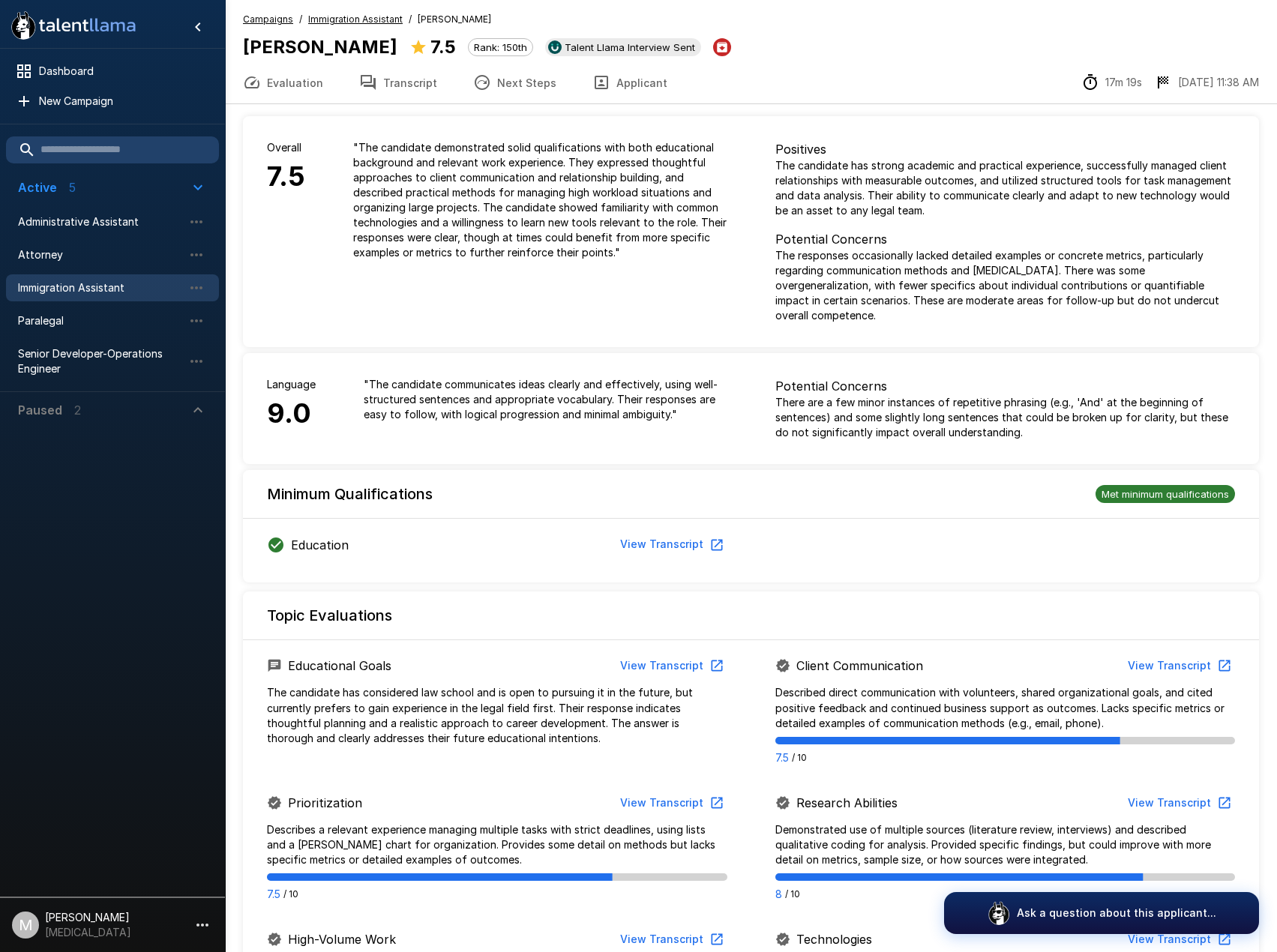
click at [408, 95] on button "Transcript" at bounding box center [398, 82] width 114 height 42
click at [325, 22] on u "Immigration Assistant" at bounding box center [356, 19] width 95 height 11
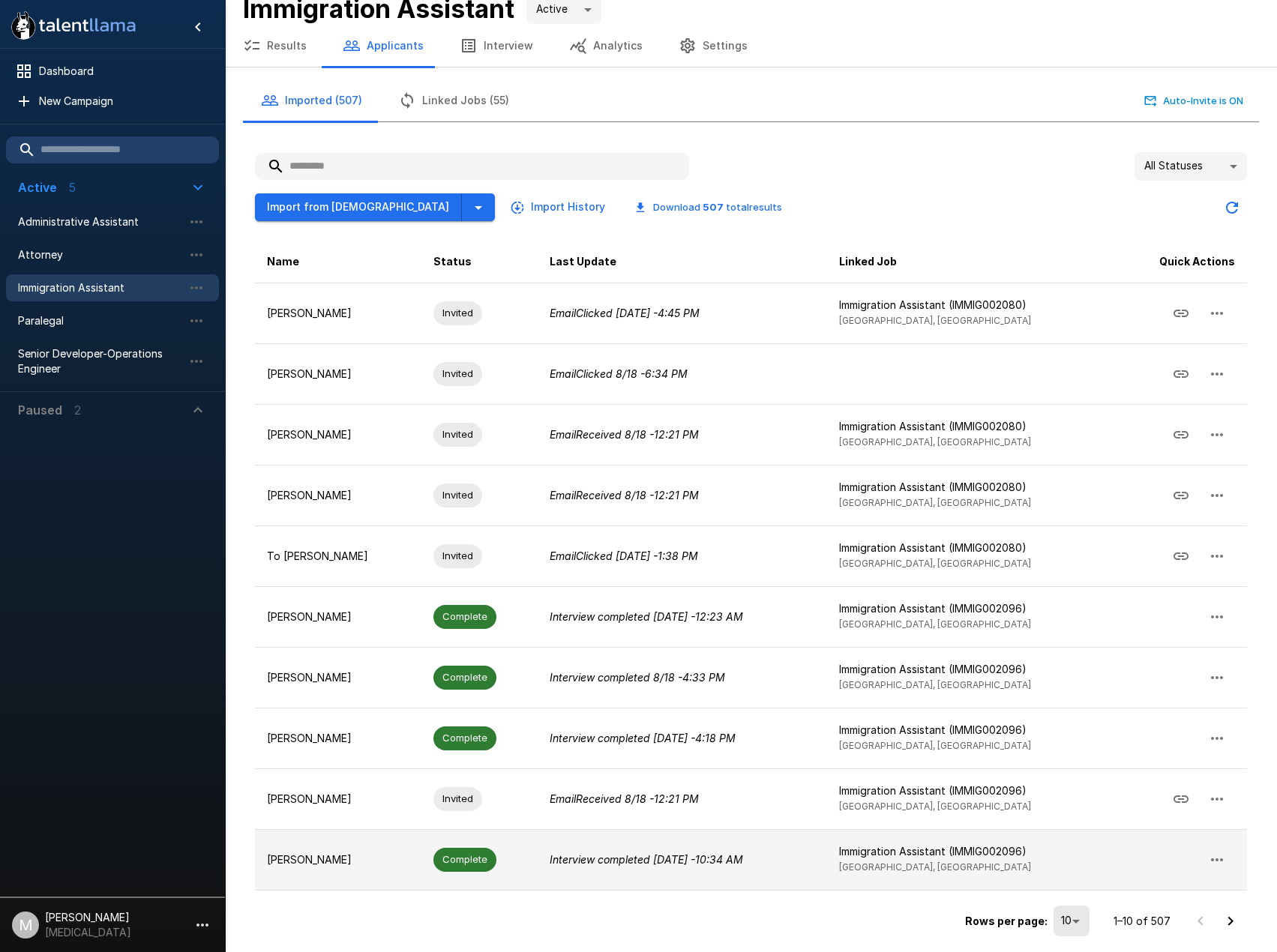
scroll to position [20, 0]
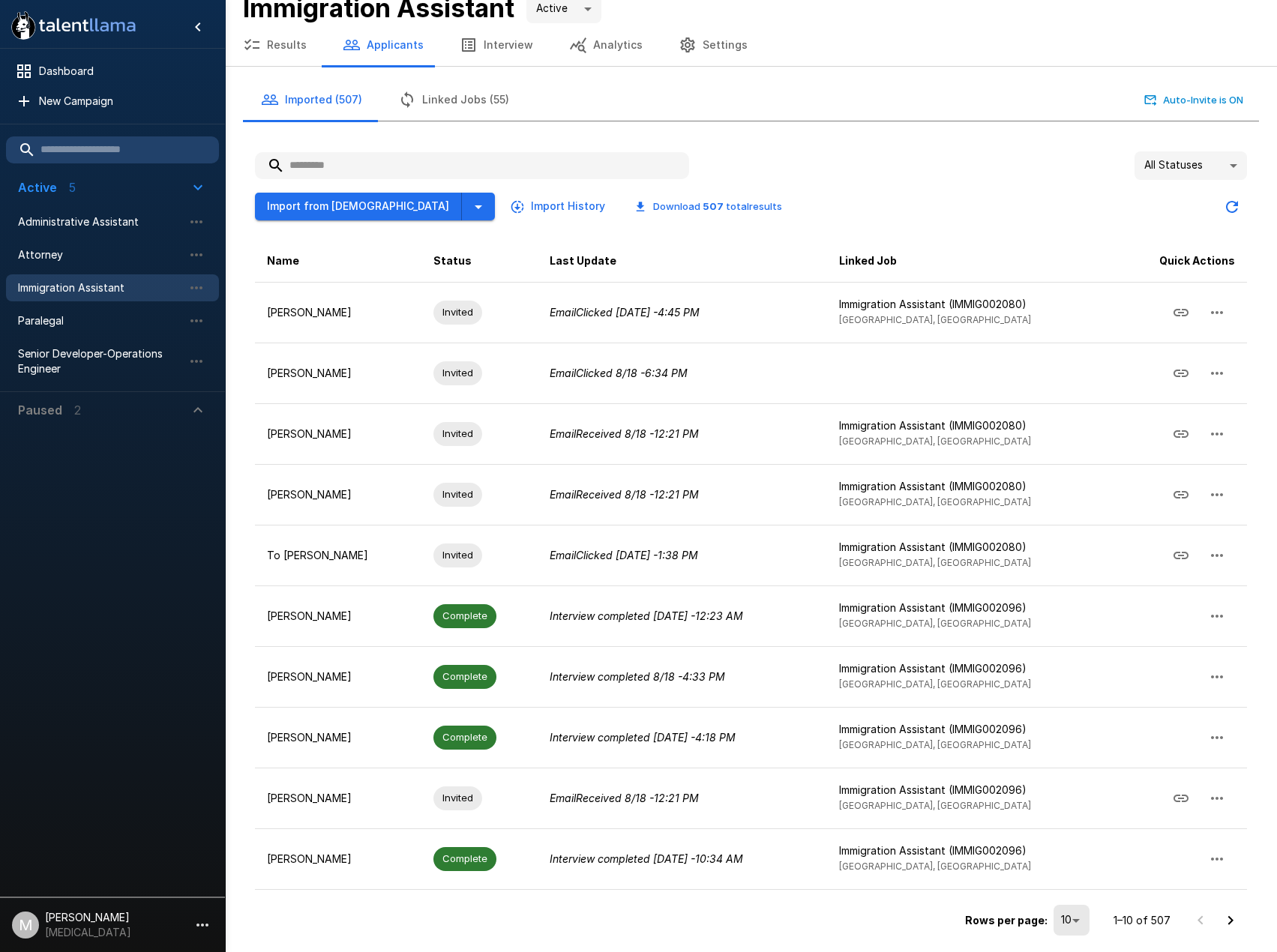
click at [1230, 920] on icon "Go to next page" at bounding box center [1230, 920] width 18 height 18
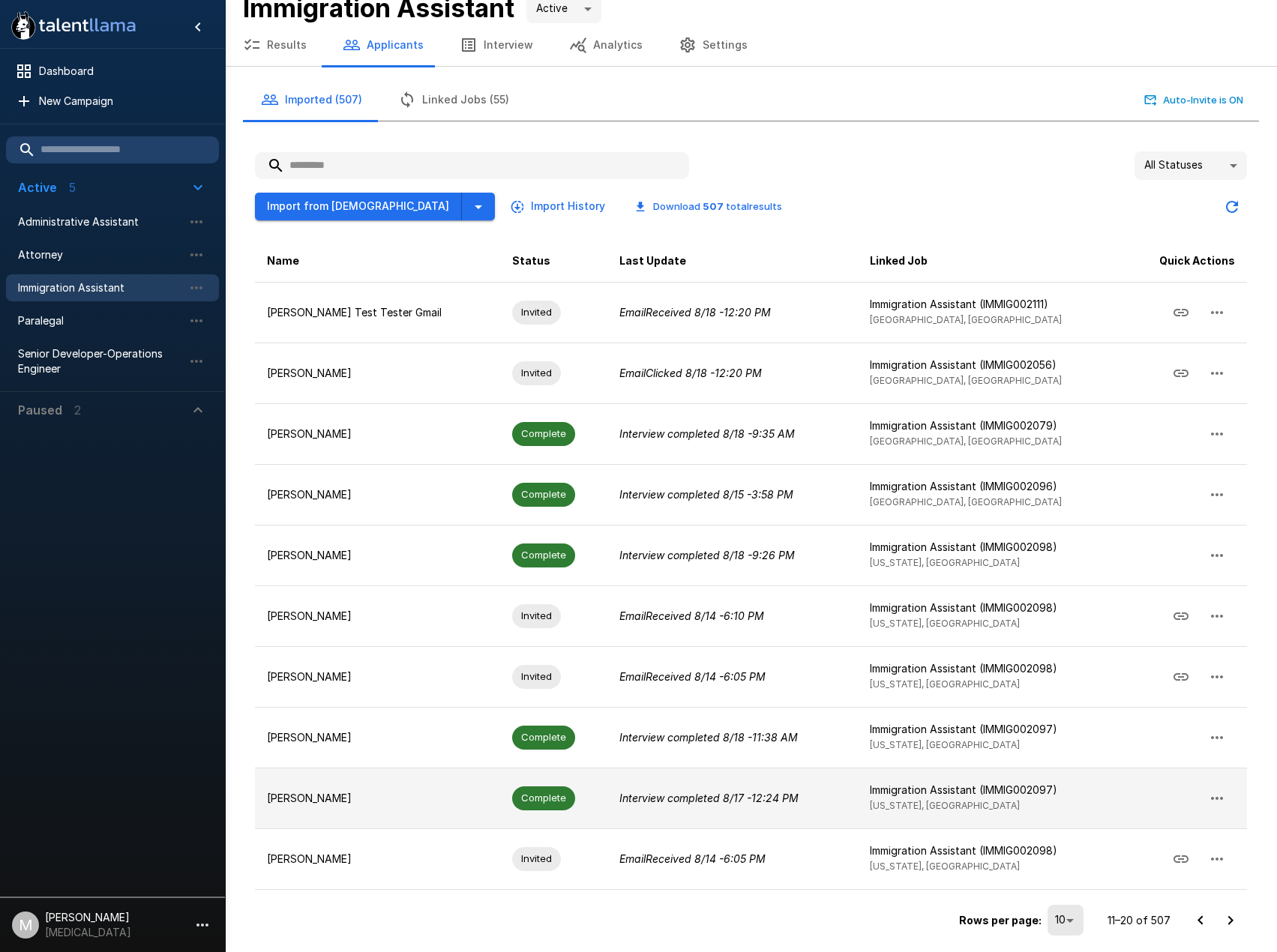
click at [456, 795] on td "[PERSON_NAME]" at bounding box center [378, 798] width 245 height 61
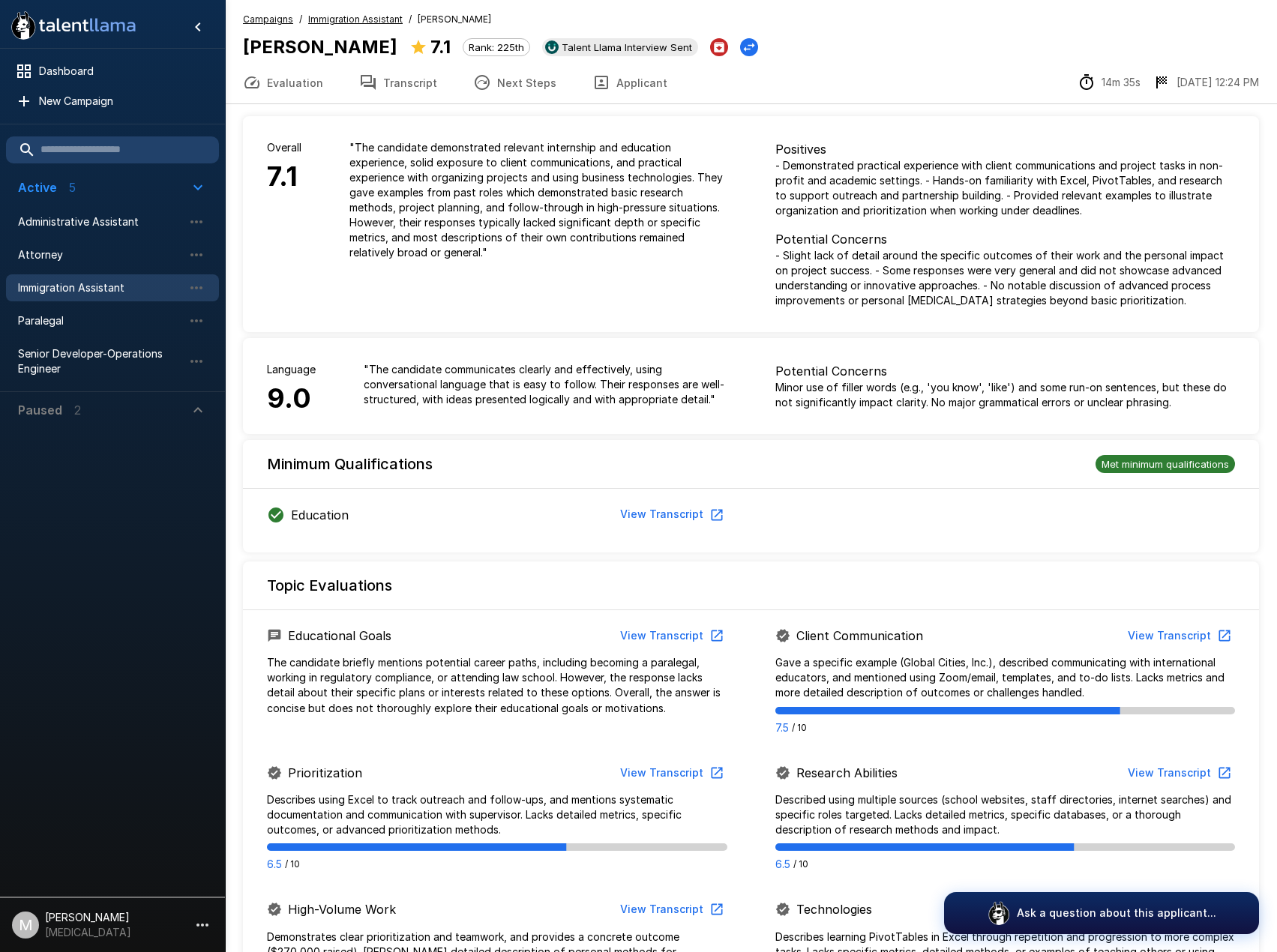
click at [415, 90] on button "Transcript" at bounding box center [398, 82] width 114 height 42
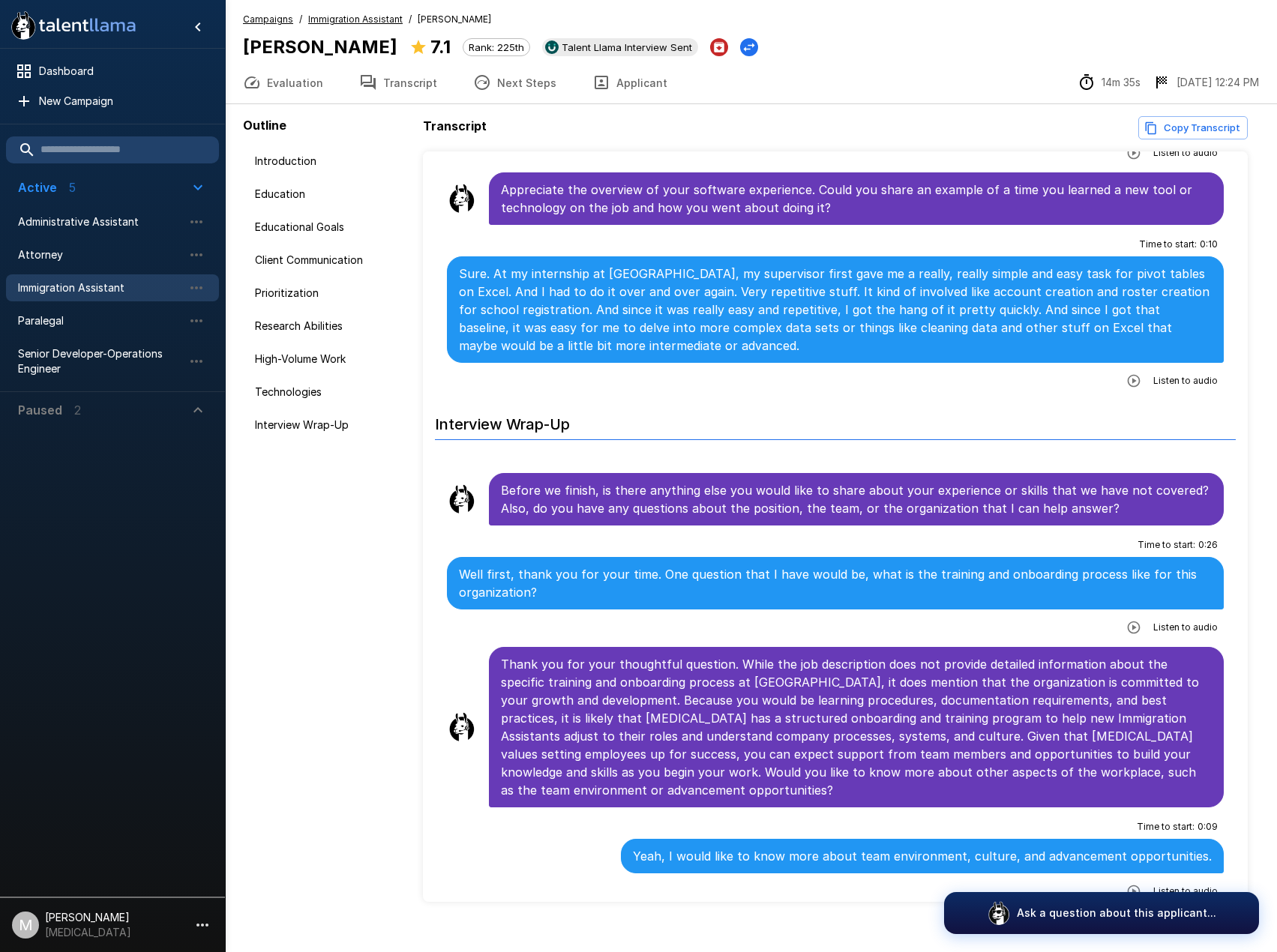
scroll to position [3436, 0]
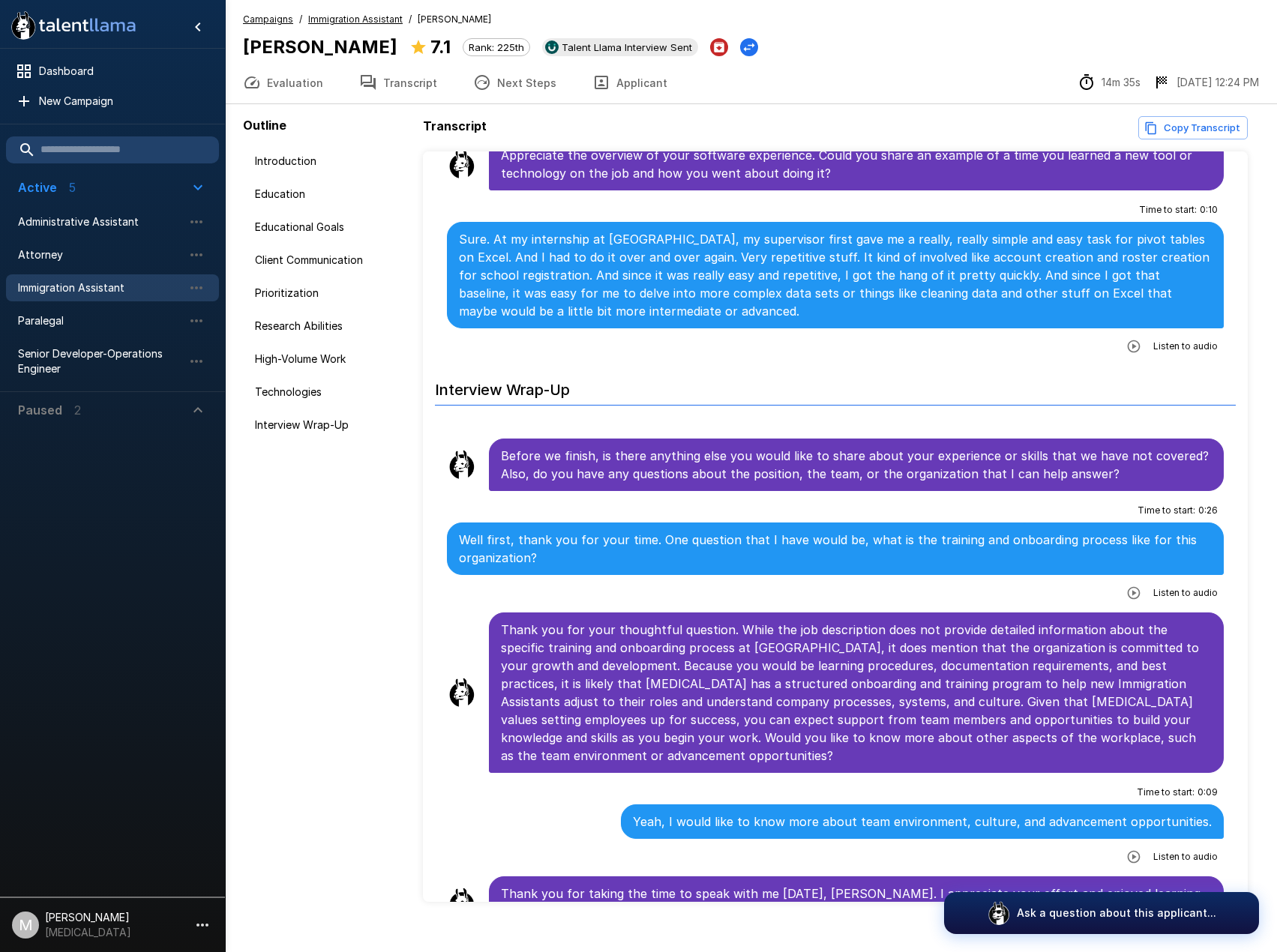
click at [292, 95] on button "Evaluation" at bounding box center [282, 82] width 116 height 42
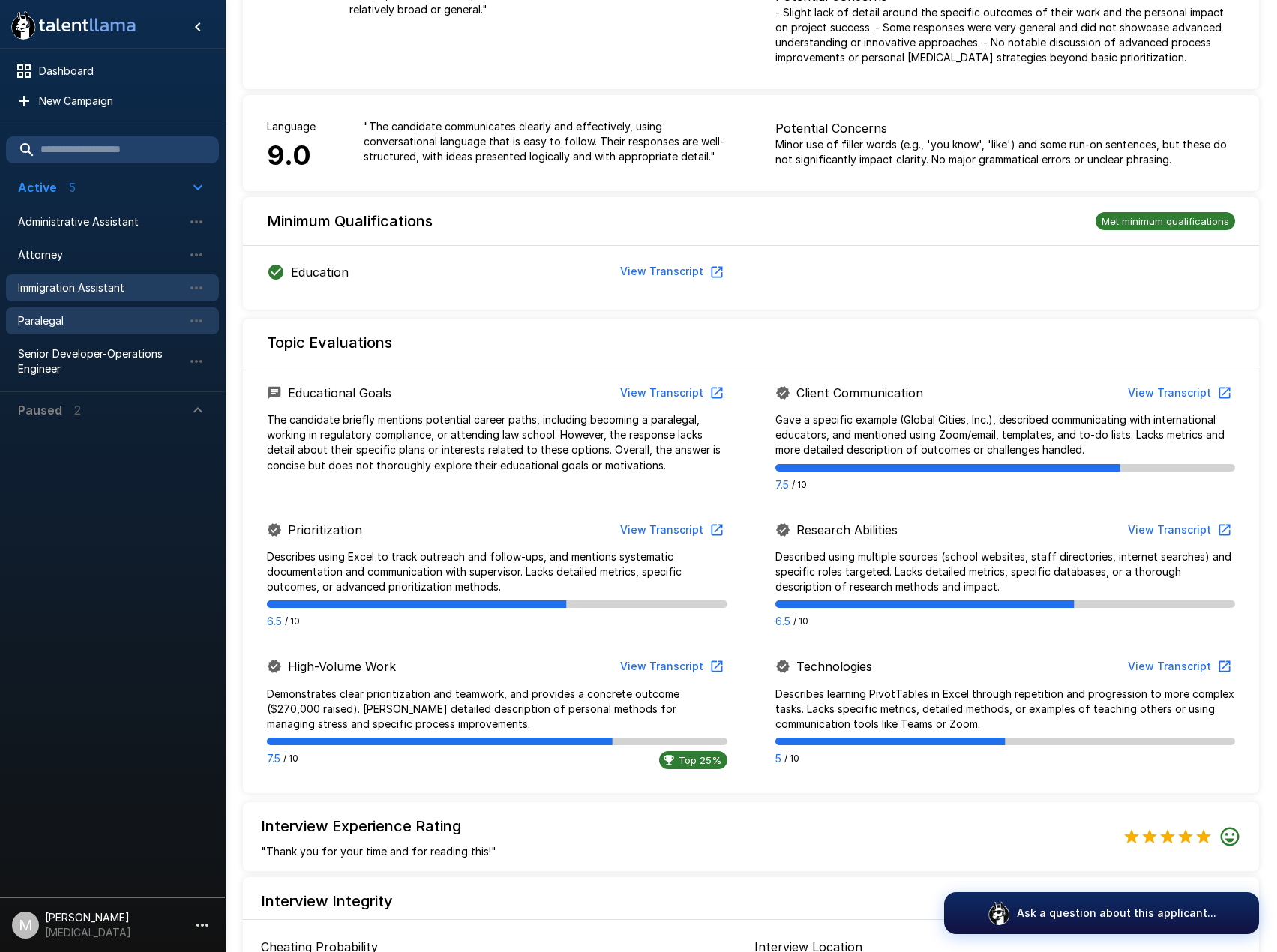
scroll to position [206, 0]
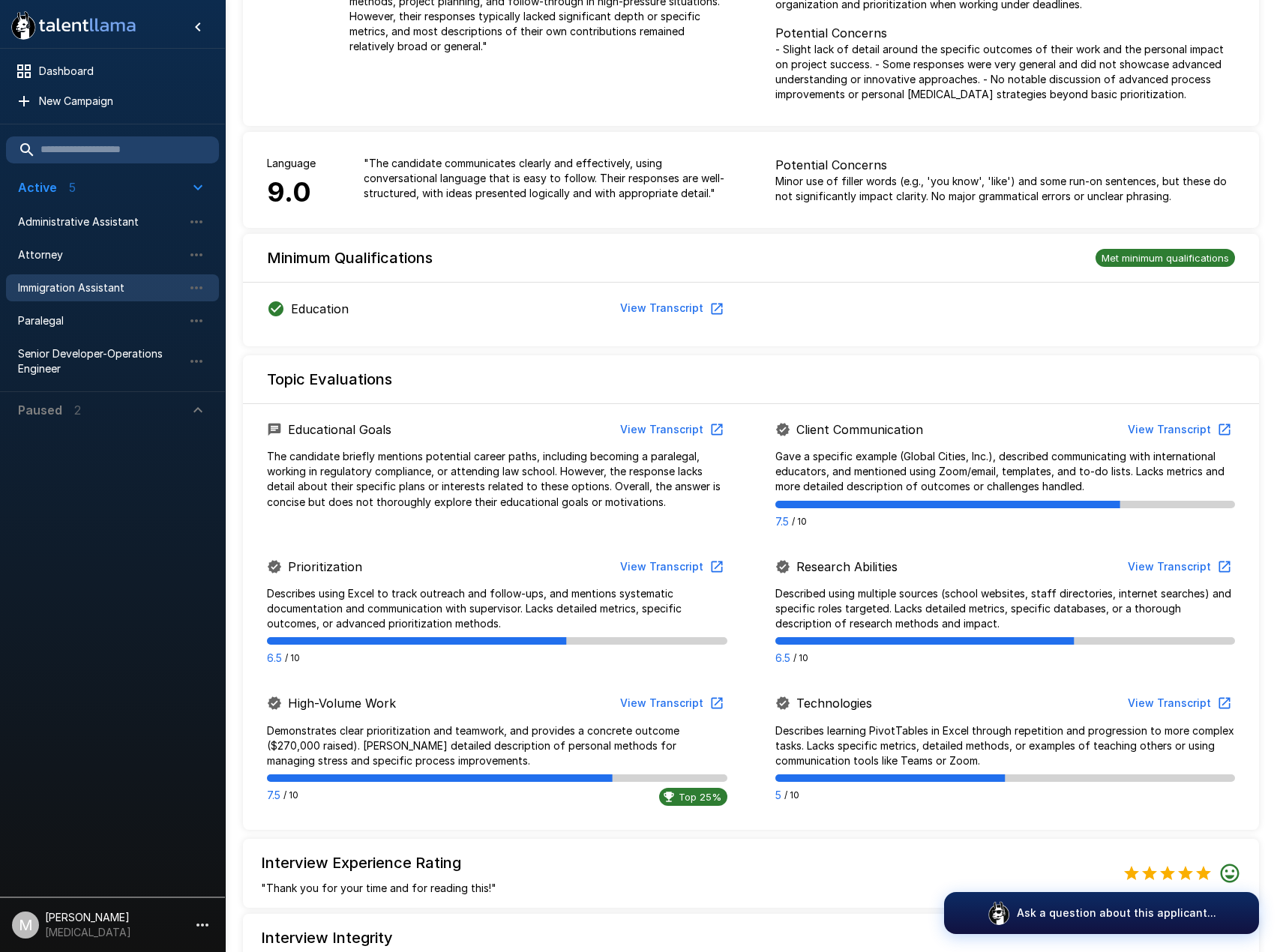
drag, startPoint x: 130, startPoint y: 287, endPoint x: 29, endPoint y: 288, distance: 101.0
click at [130, 287] on span "Immigration Assistant" at bounding box center [100, 288] width 165 height 15
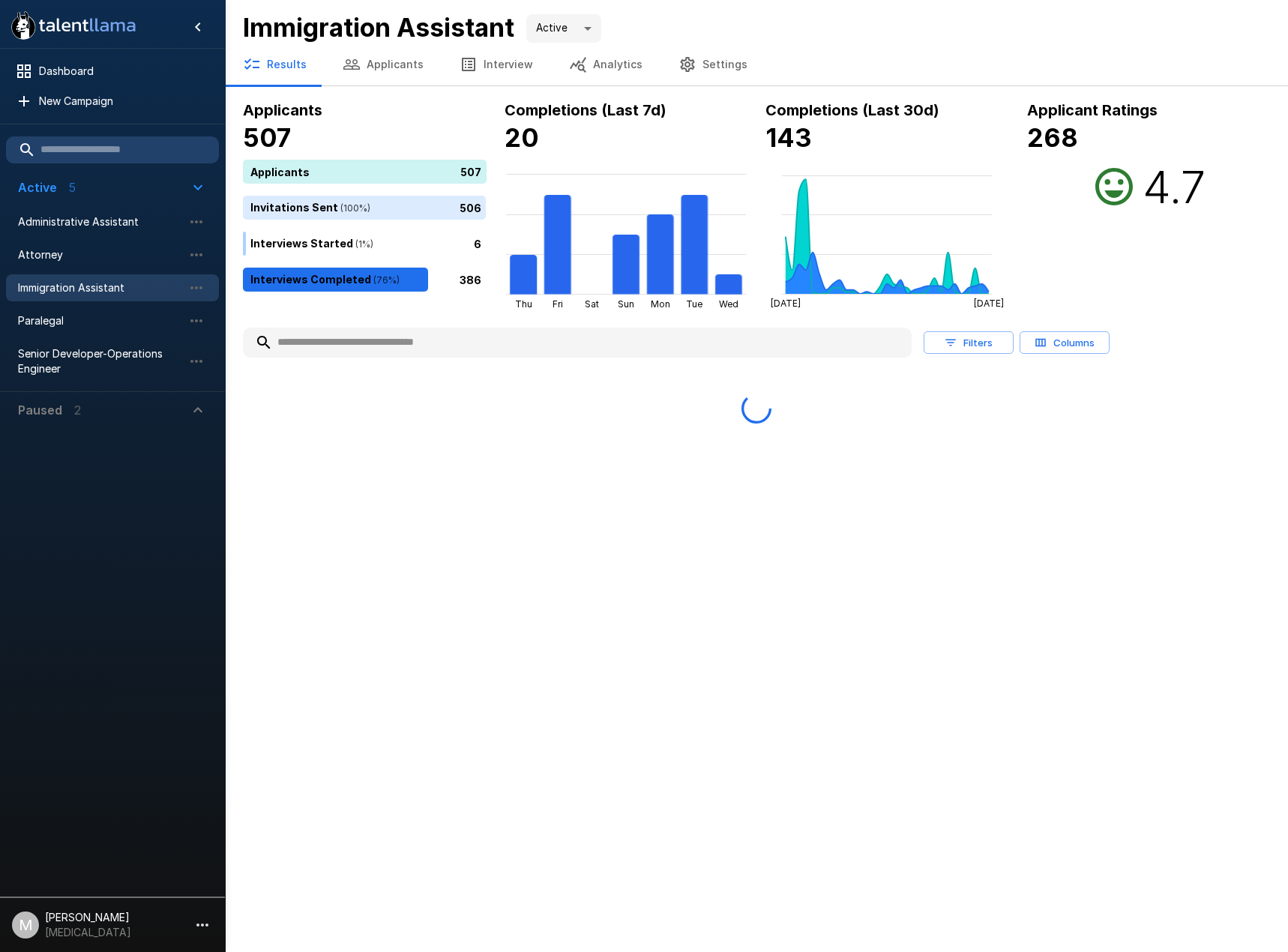
click at [403, 60] on button "Applicants" at bounding box center [383, 64] width 117 height 42
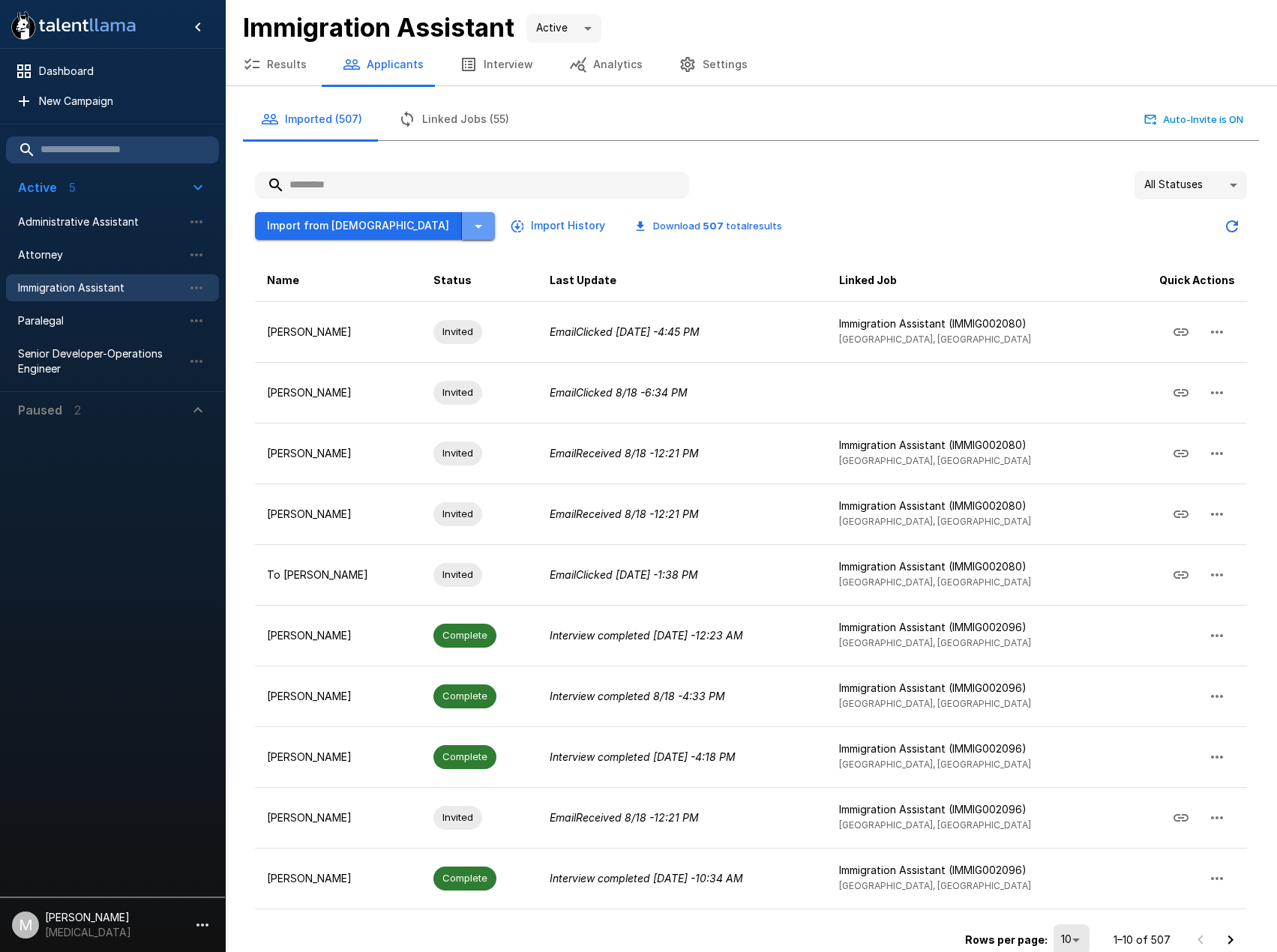
click at [470, 235] on icon "button" at bounding box center [478, 226] width 18 height 18
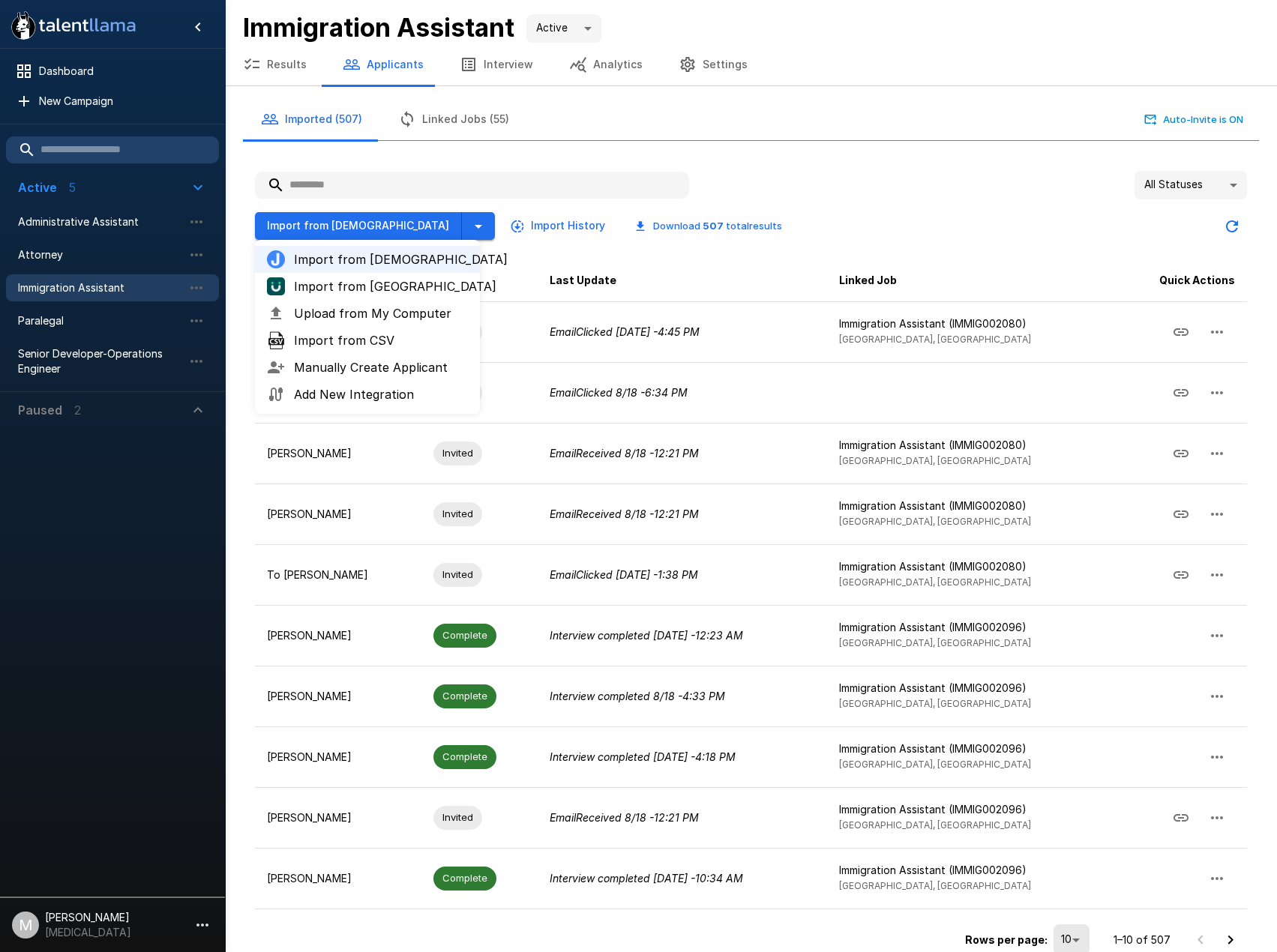
click at [326, 311] on span "Upload from My Computer" at bounding box center [381, 313] width 174 height 18
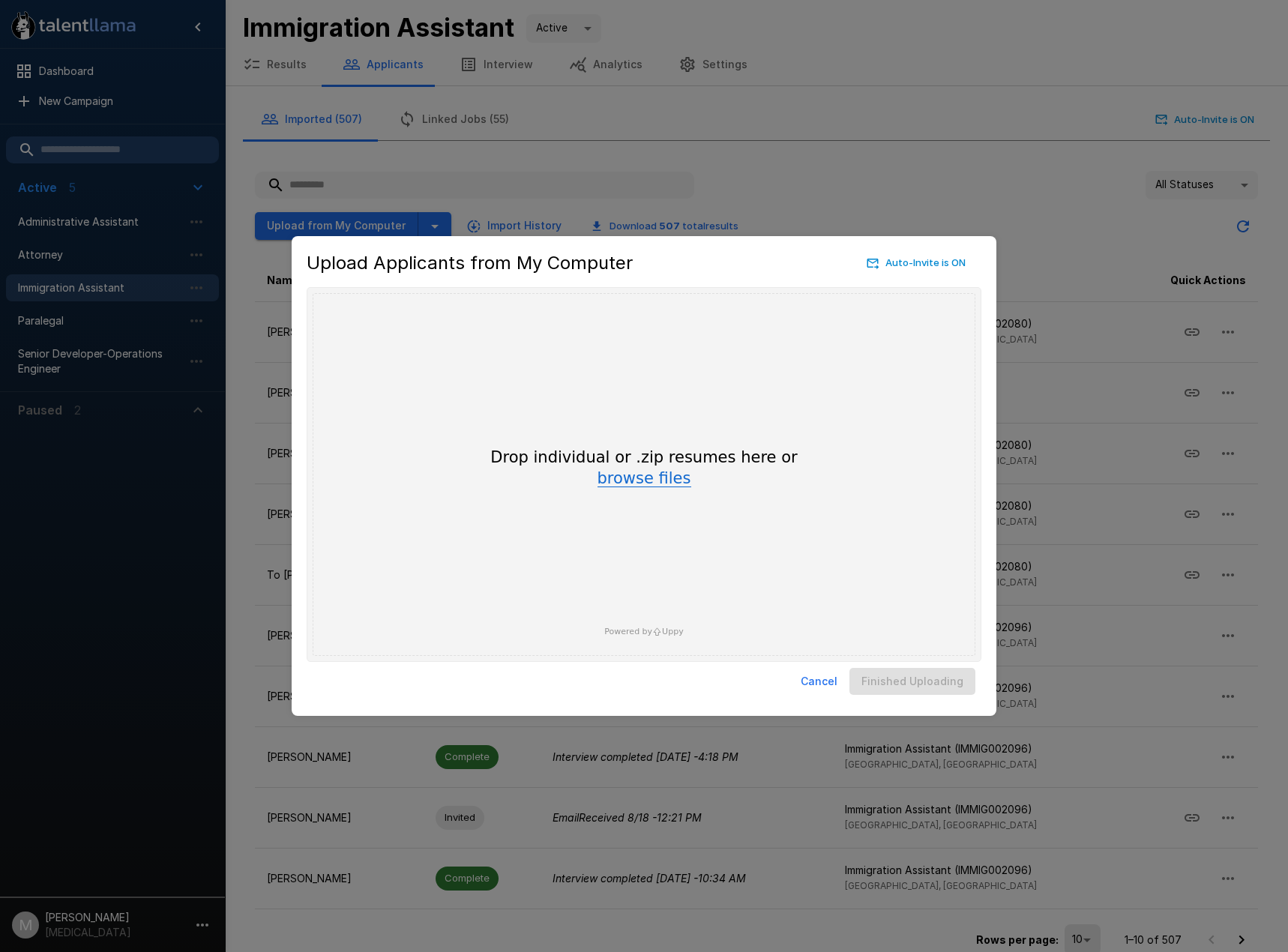
click at [636, 472] on button "browse files" at bounding box center [644, 479] width 94 height 17
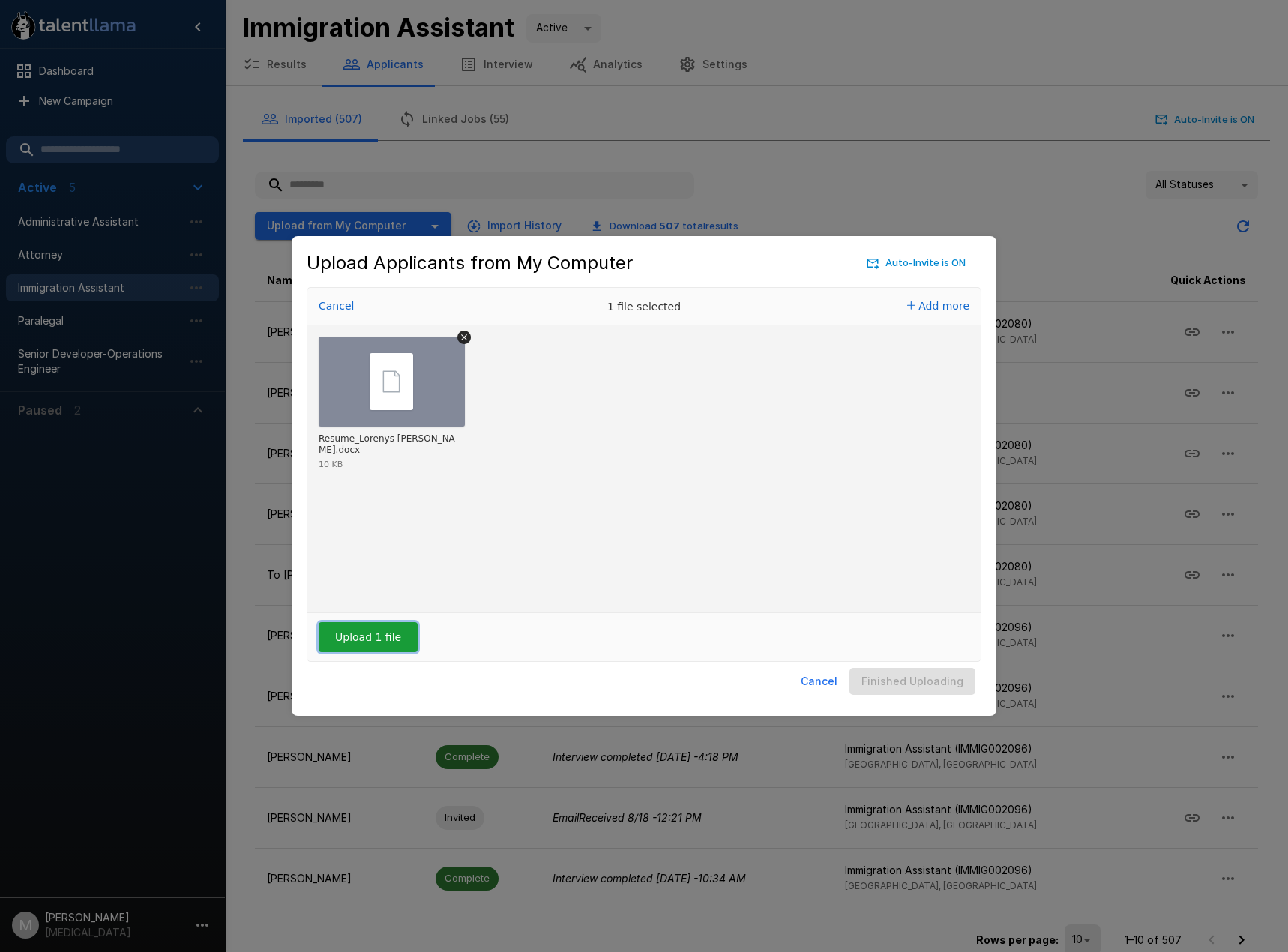
click at [369, 633] on button "Upload 1 file" at bounding box center [368, 638] width 99 height 30
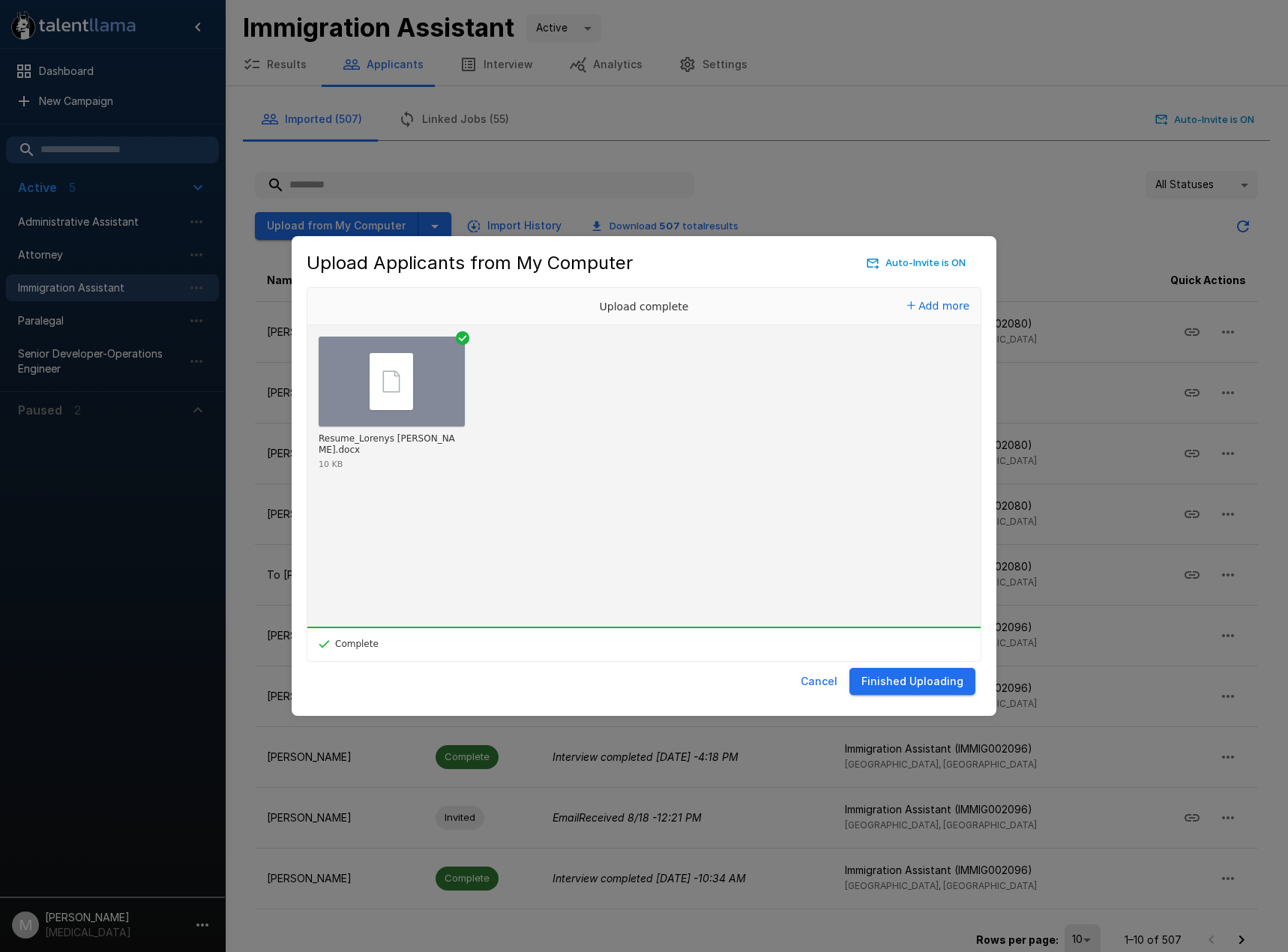
click at [914, 690] on button "Finished Uploading" at bounding box center [912, 682] width 126 height 28
